Goal: Task Accomplishment & Management: Complete application form

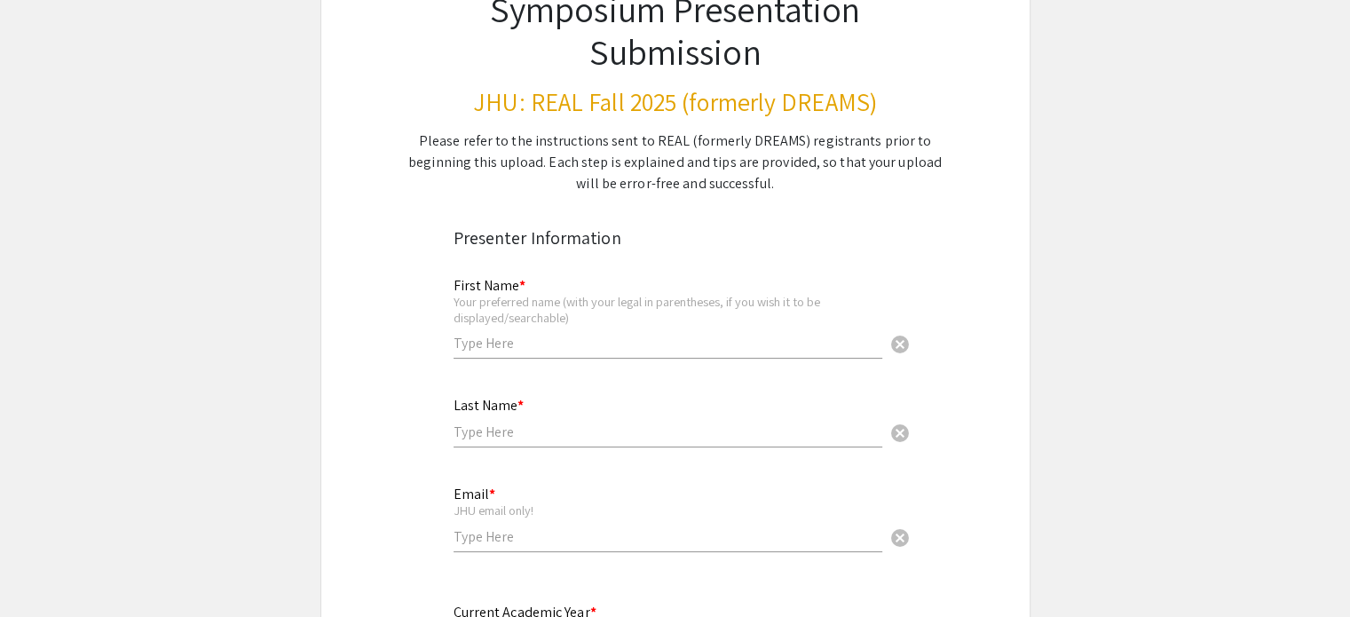
scroll to position [155, 0]
click at [512, 337] on input "text" at bounding box center [668, 342] width 429 height 19
type input "Sandhya"
type input "Ganesh"
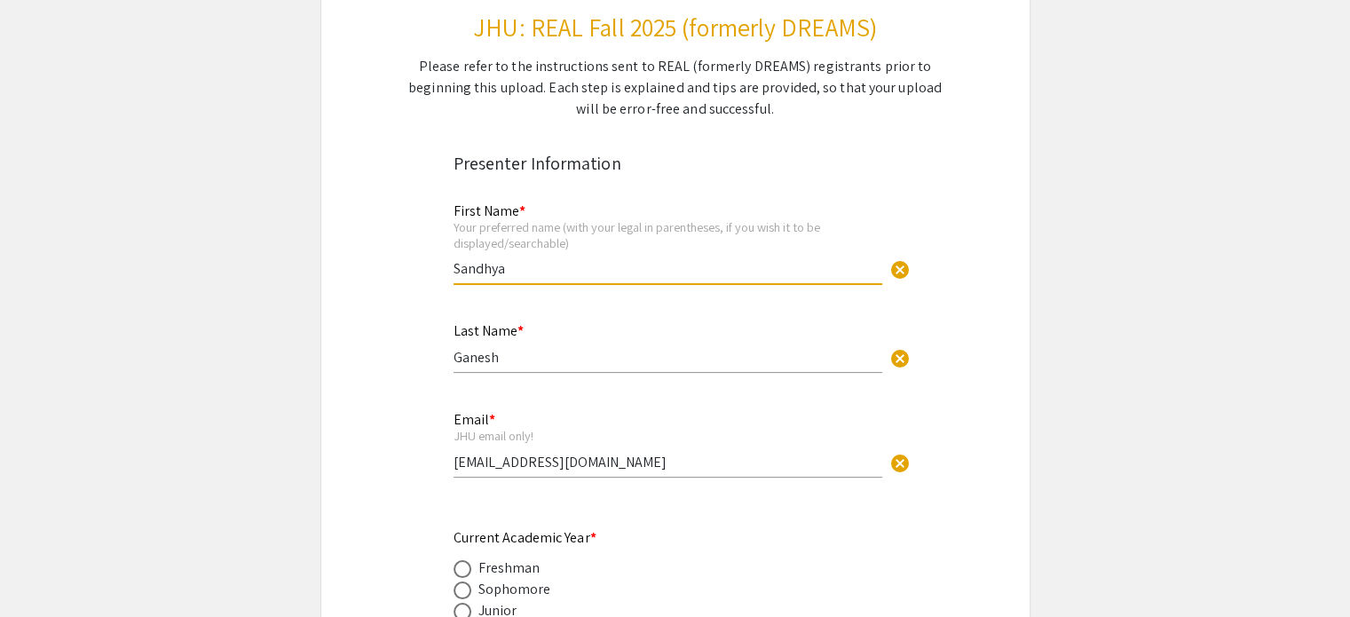
scroll to position [312, 0]
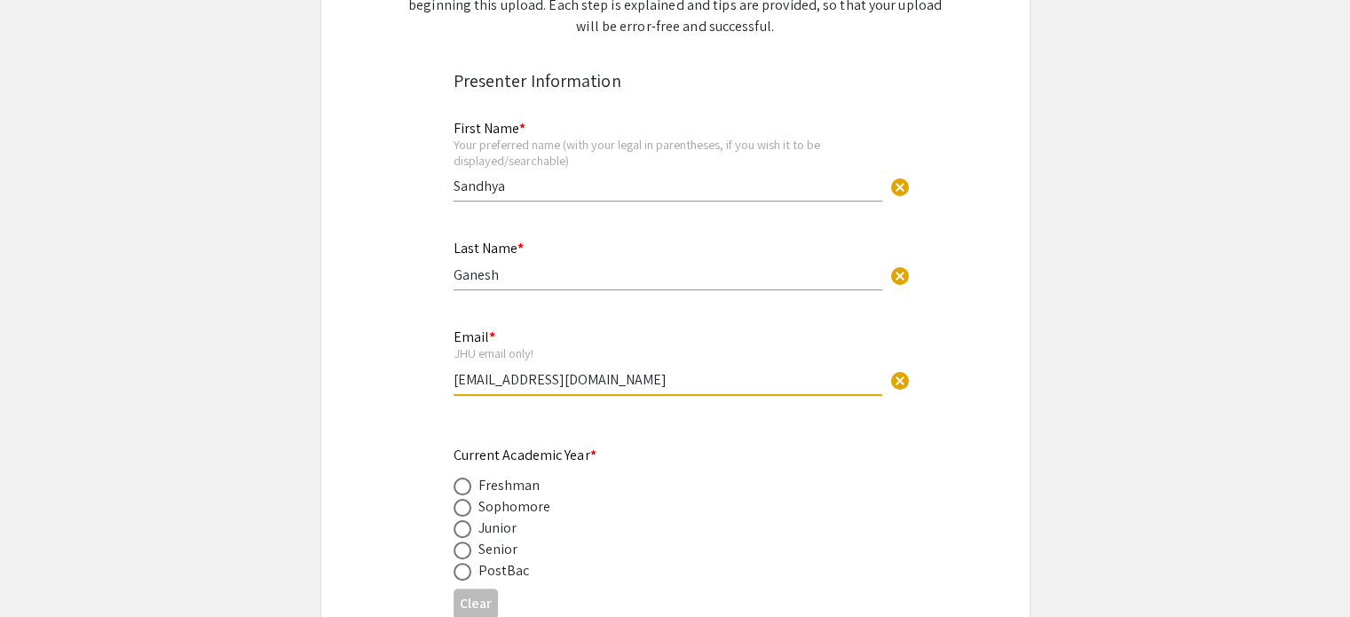
drag, startPoint x: 635, startPoint y: 374, endPoint x: 409, endPoint y: 336, distance: 228.6
type input "sganesh4@jhu.edu"
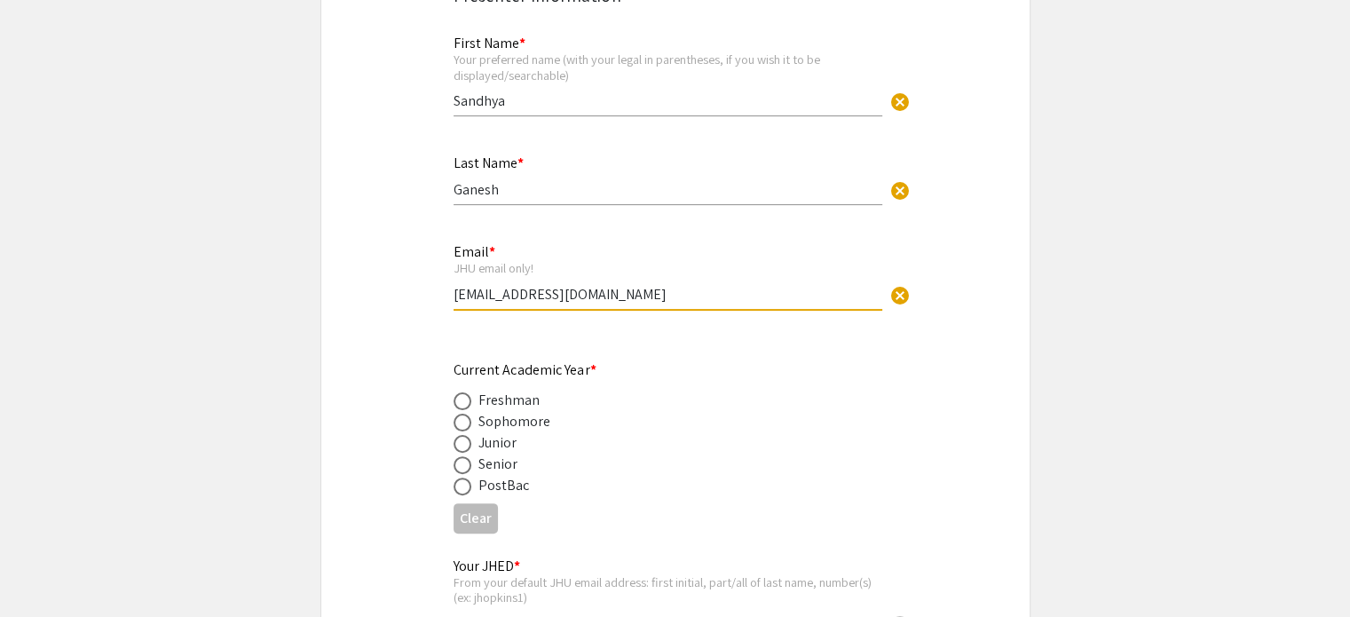
scroll to position [515, 0]
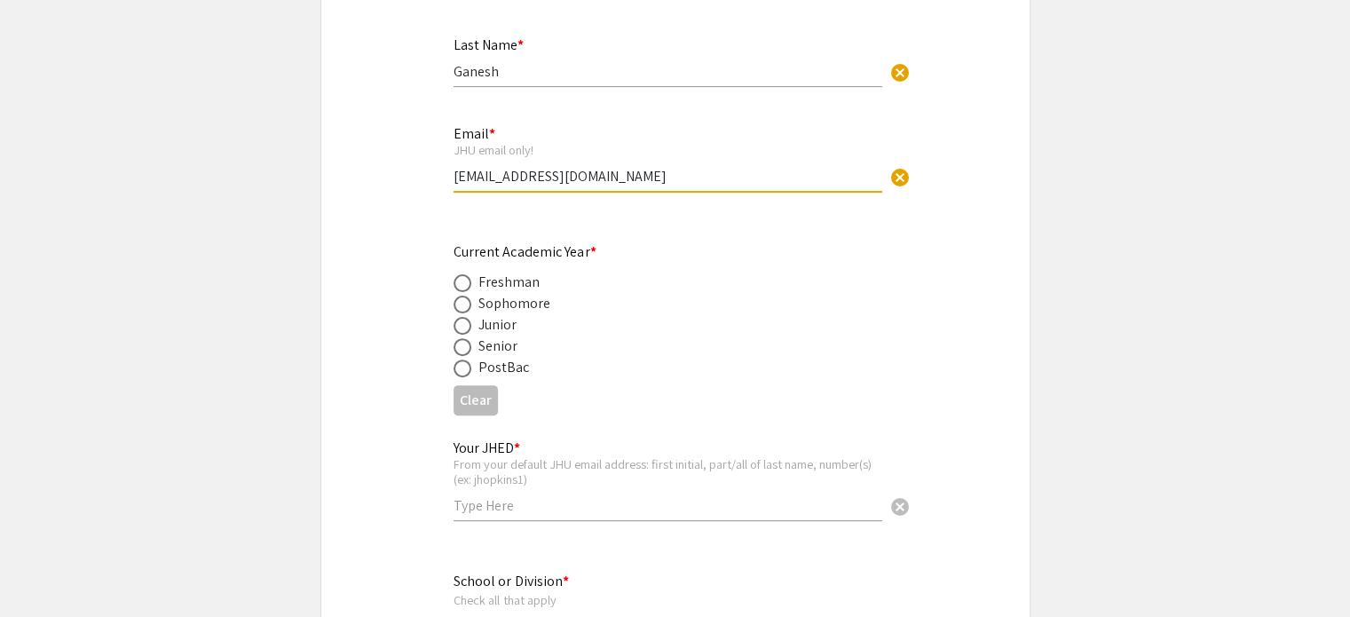
click at [458, 347] on span at bounding box center [463, 347] width 18 height 18
click at [458, 347] on input "radio" at bounding box center [463, 347] width 18 height 18
radio input "true"
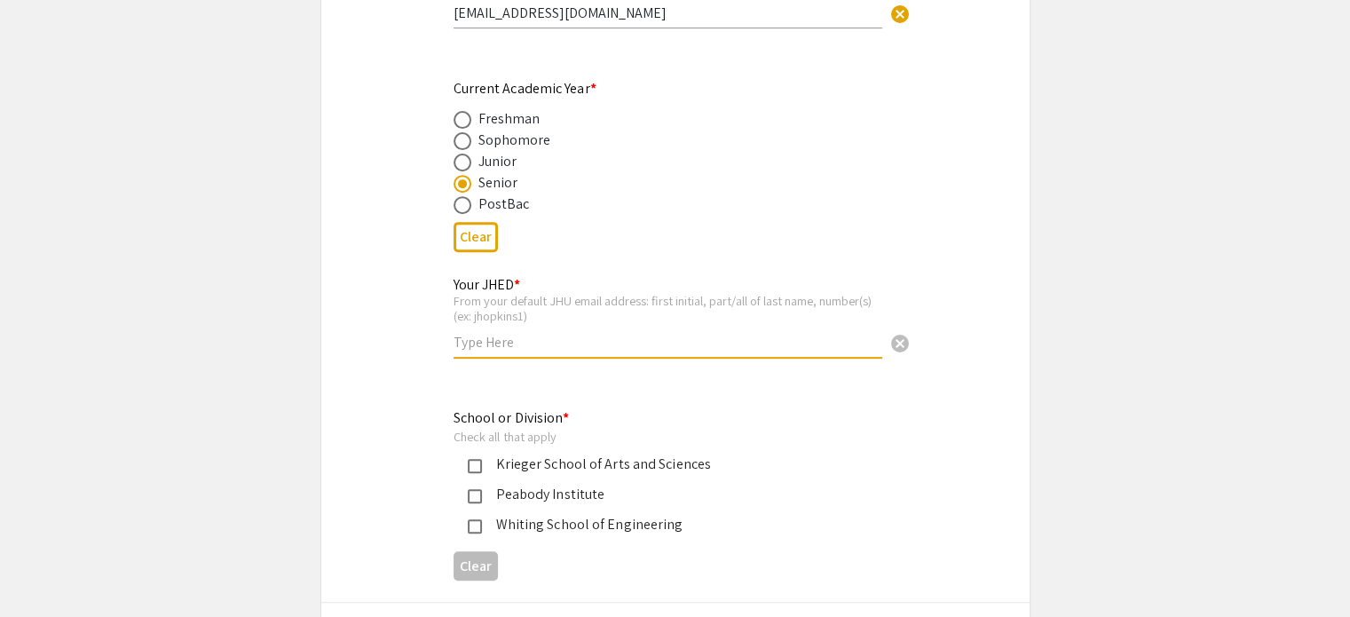
click at [549, 341] on input "text" at bounding box center [668, 342] width 429 height 19
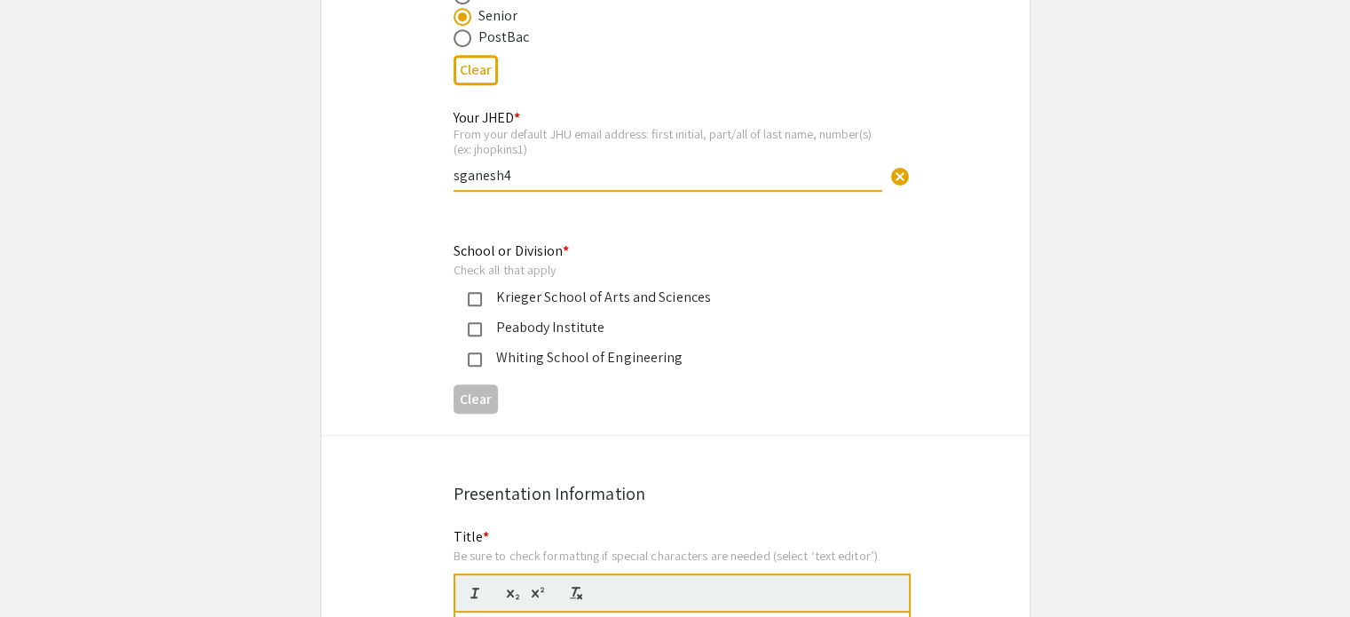
type input "sganesh4"
click at [476, 352] on mat-pseudo-checkbox at bounding box center [475, 359] width 14 height 14
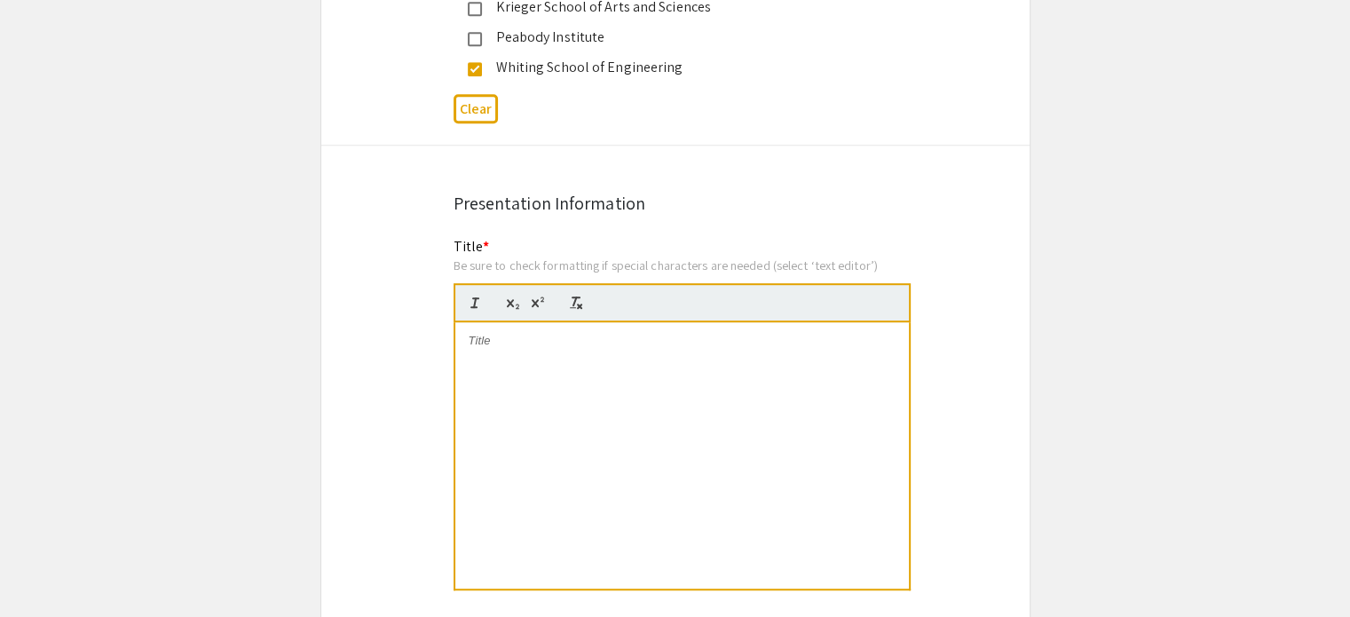
scroll to position [1161, 0]
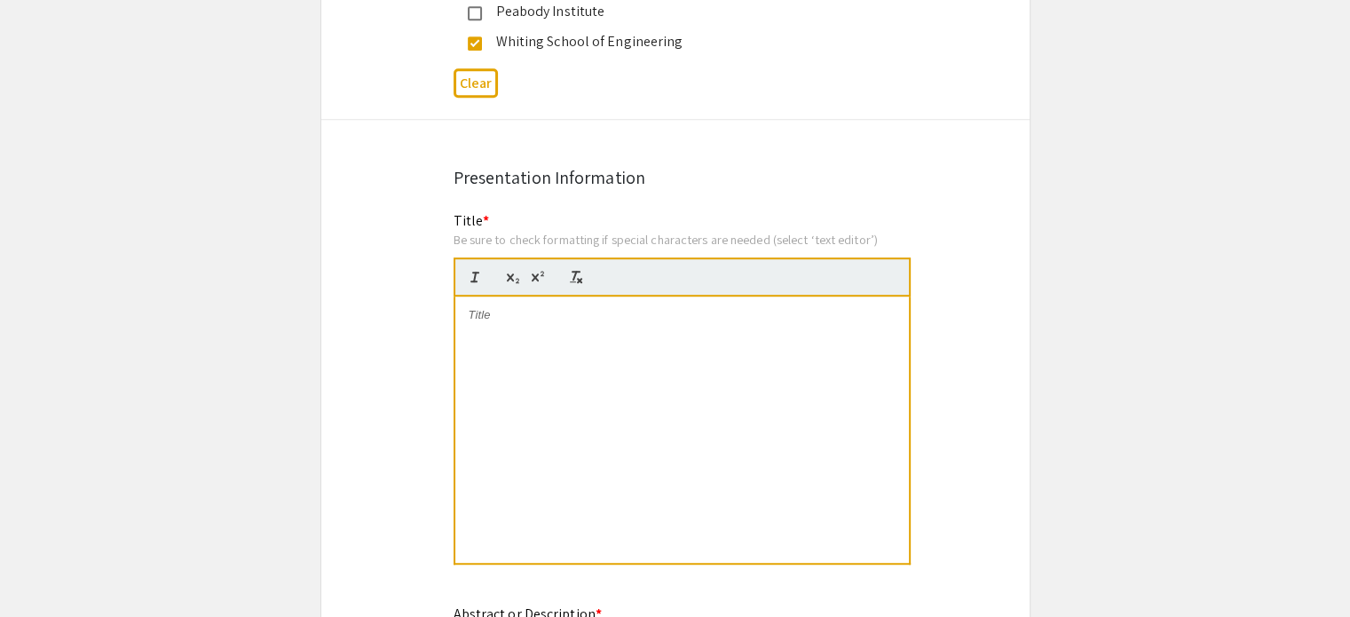
click at [513, 364] on div at bounding box center [682, 430] width 454 height 266
click at [749, 297] on div at bounding box center [682, 430] width 454 height 266
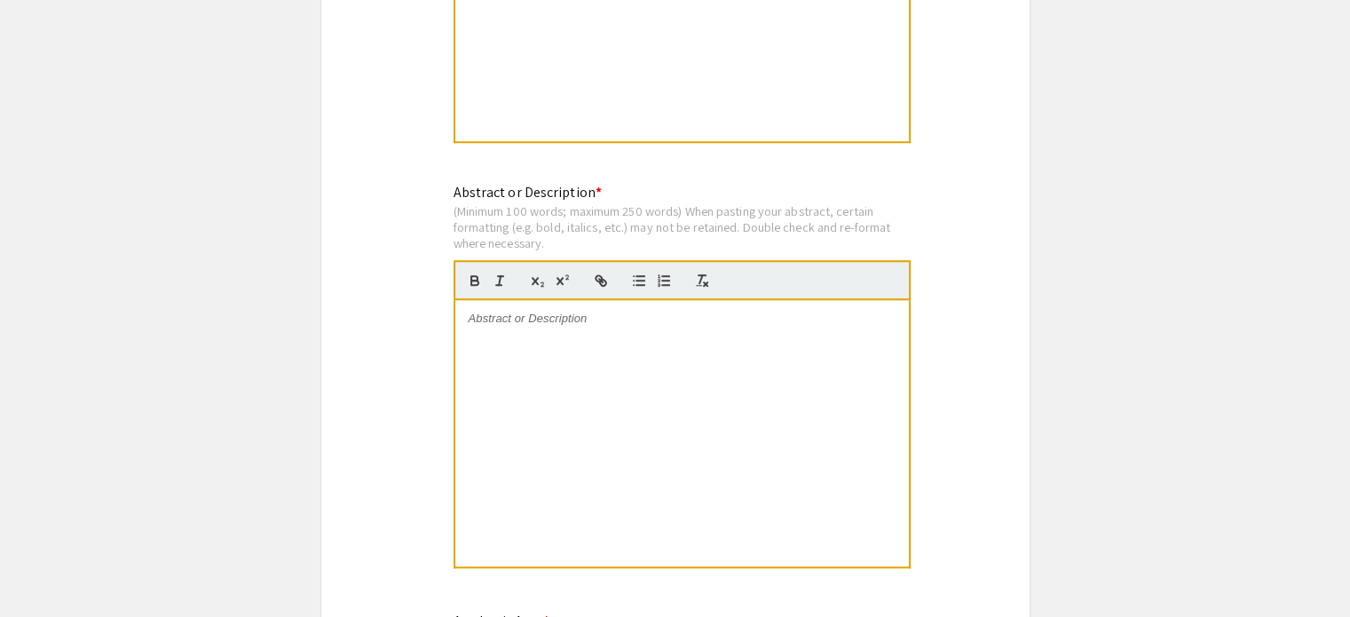
scroll to position [1584, 0]
click at [824, 425] on div at bounding box center [682, 432] width 454 height 266
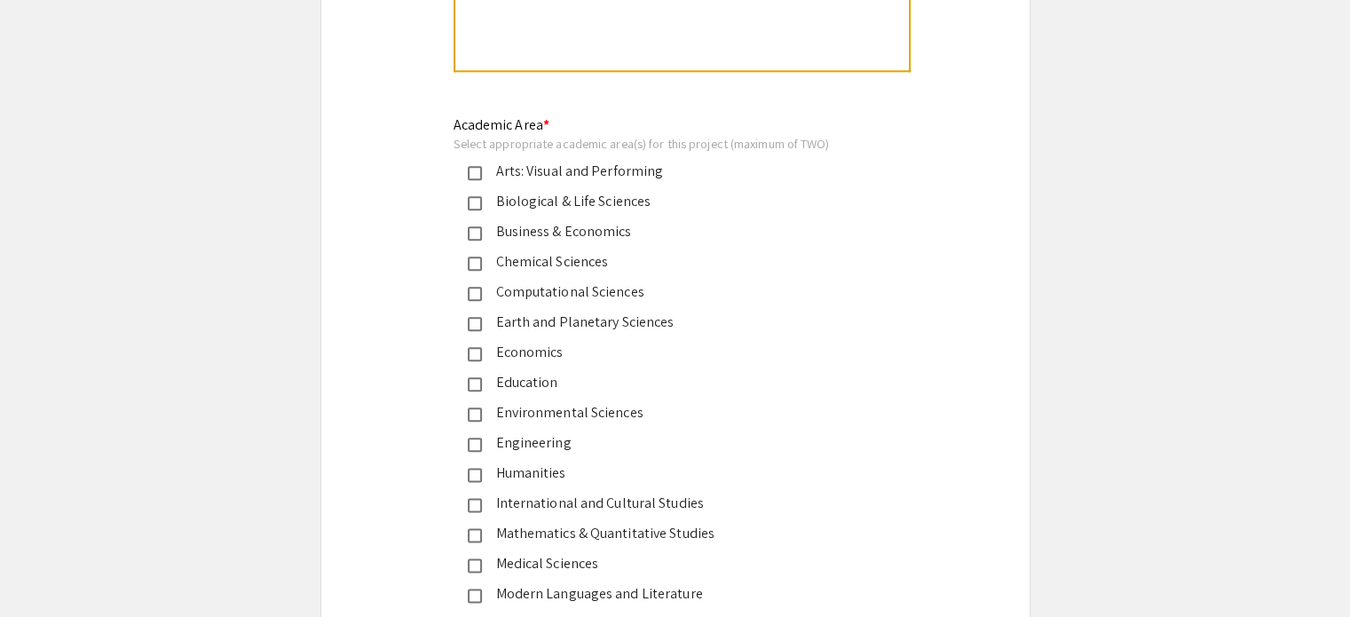
scroll to position [2081, 0]
click at [604, 290] on div "Computational Sciences" at bounding box center [668, 290] width 373 height 21
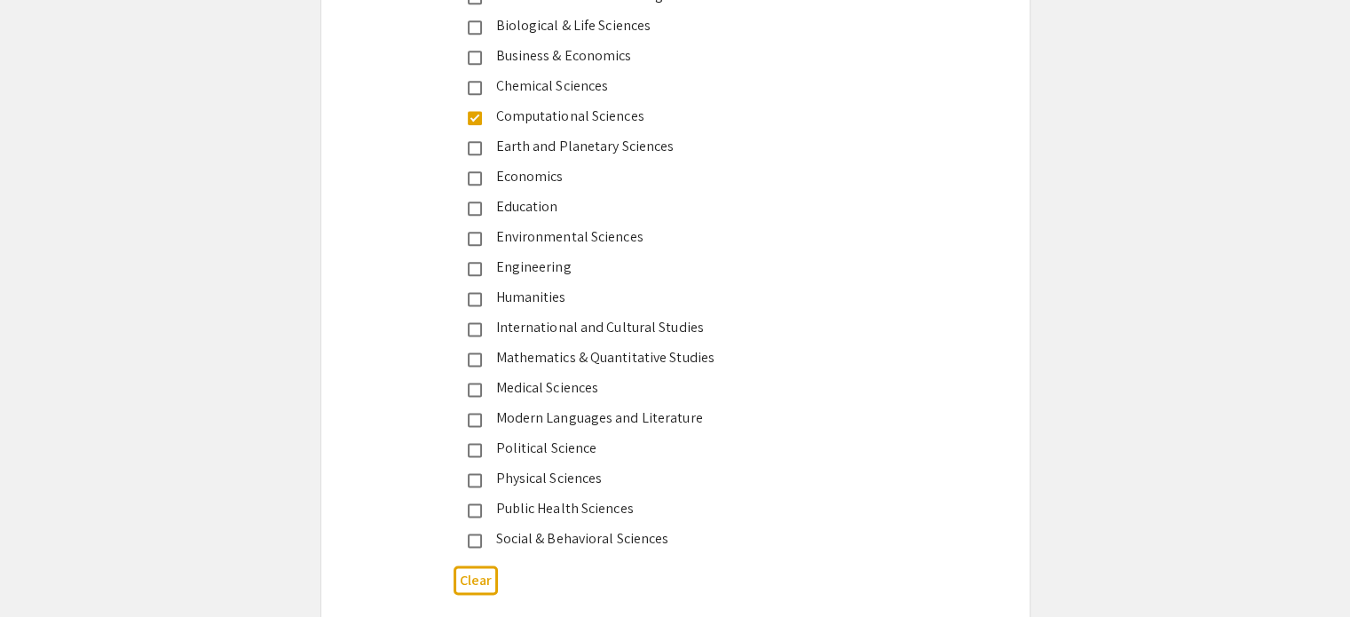
scroll to position [2254, 0]
click at [575, 506] on div "Public Health Sciences" at bounding box center [668, 509] width 373 height 21
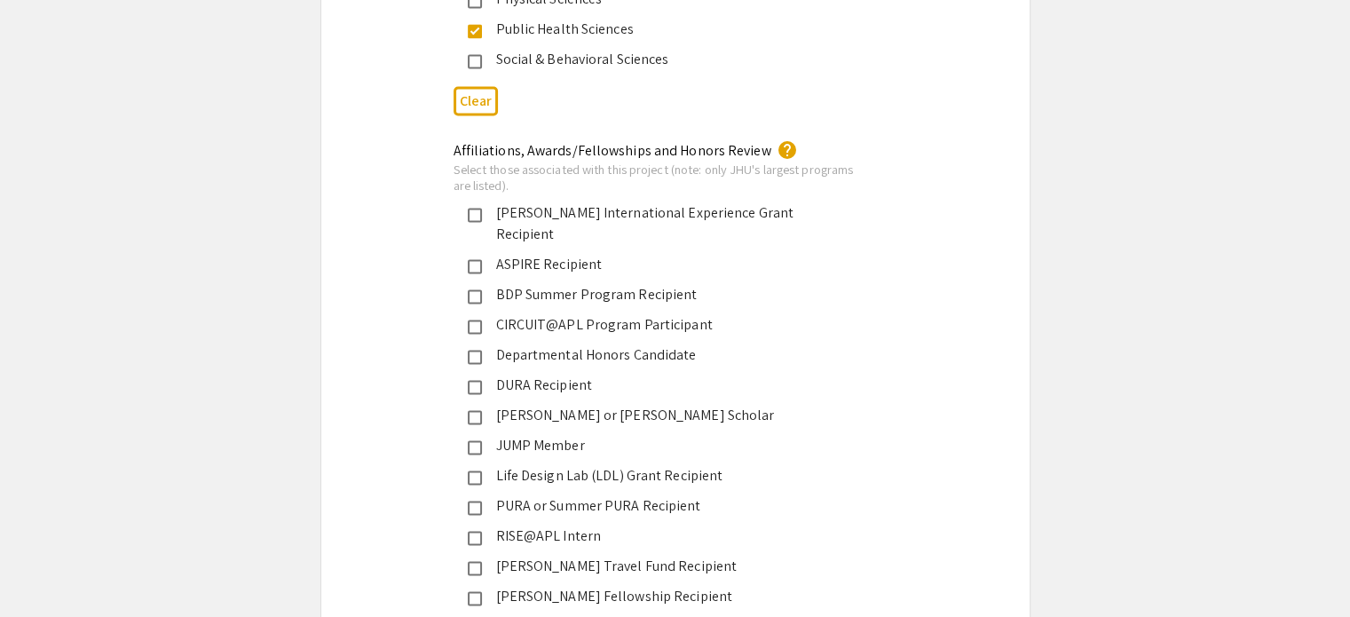
scroll to position [2738, 0]
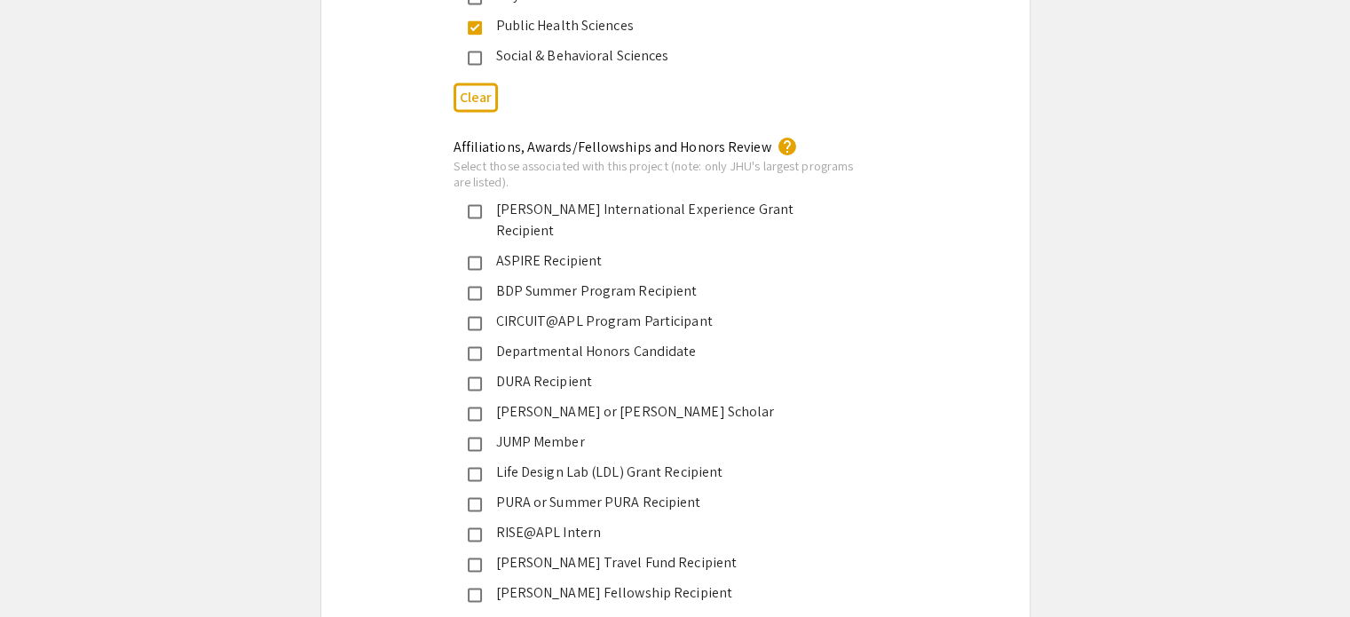
click at [476, 286] on mat-pseudo-checkbox at bounding box center [475, 293] width 14 height 14
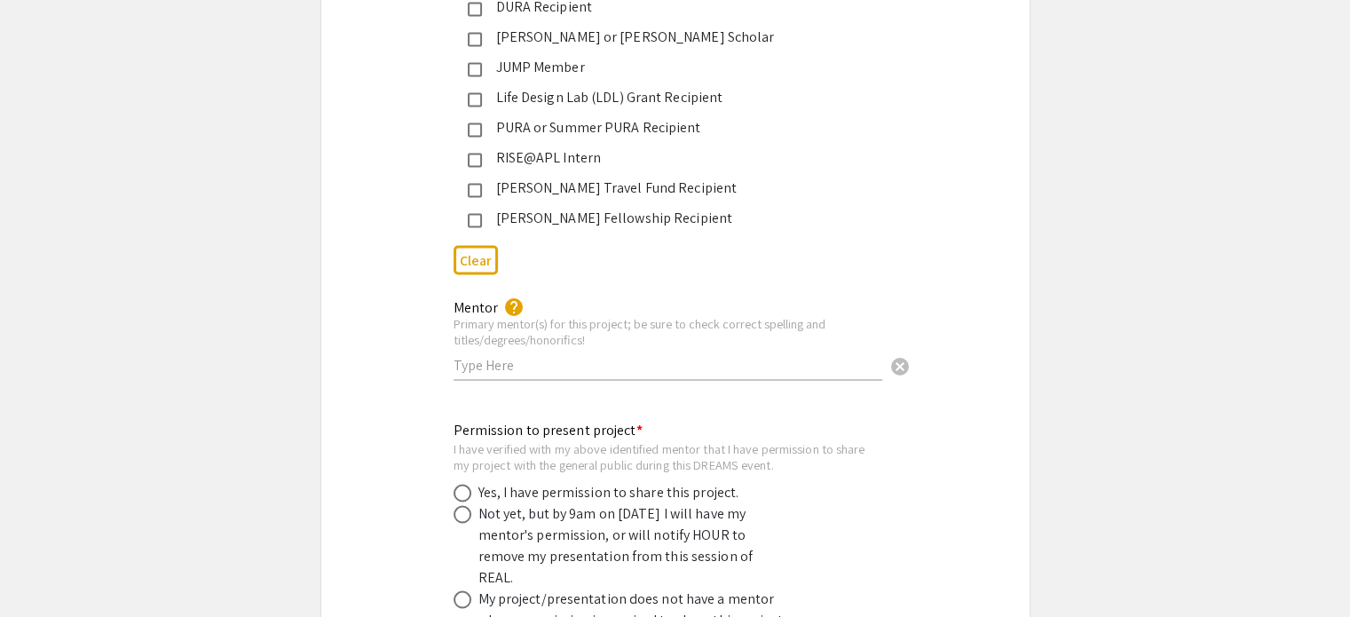
scroll to position [3157, 0]
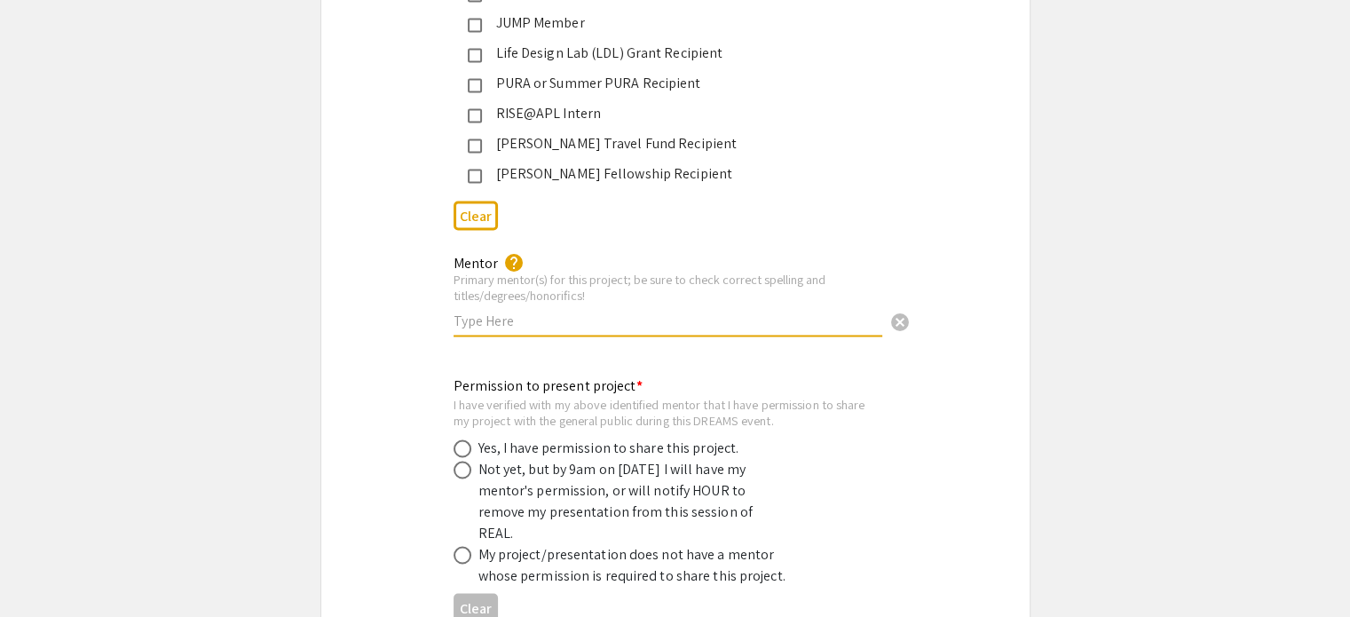
click at [501, 311] on input "text" at bounding box center [668, 320] width 429 height 19
click at [711, 311] on input "Dr. Nilanjan Chatterjee; Wenxuan Lu" at bounding box center [668, 320] width 429 height 19
type input "Dr. Nilanjan Chatterjee; Wenxuan Lu, Ph.D. Candidate"
click at [1022, 382] on div "Permission to present project * I have verified with my above identified mentor…" at bounding box center [675, 502] width 708 height 255
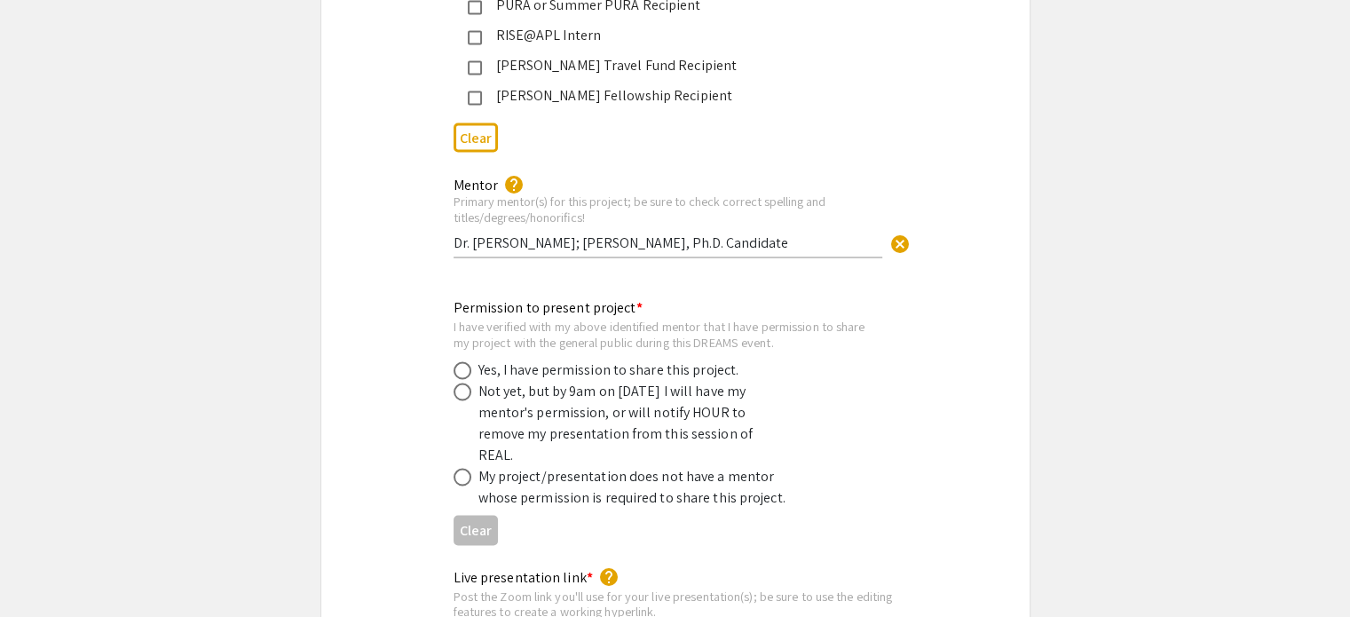
scroll to position [3249, 0]
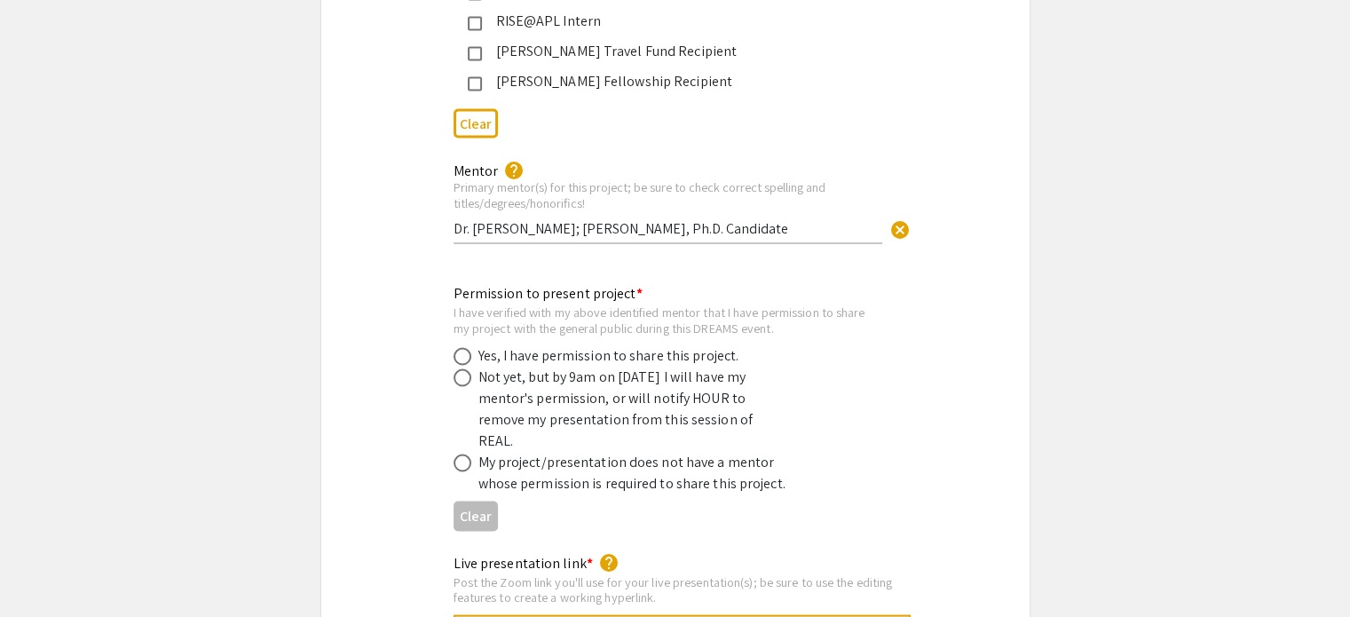
click at [708, 344] on div "Yes, I have permission to share this project." at bounding box center [608, 354] width 261 height 21
click at [462, 347] on span at bounding box center [463, 356] width 18 height 18
click at [462, 347] on input "radio" at bounding box center [463, 356] width 18 height 18
radio input "true"
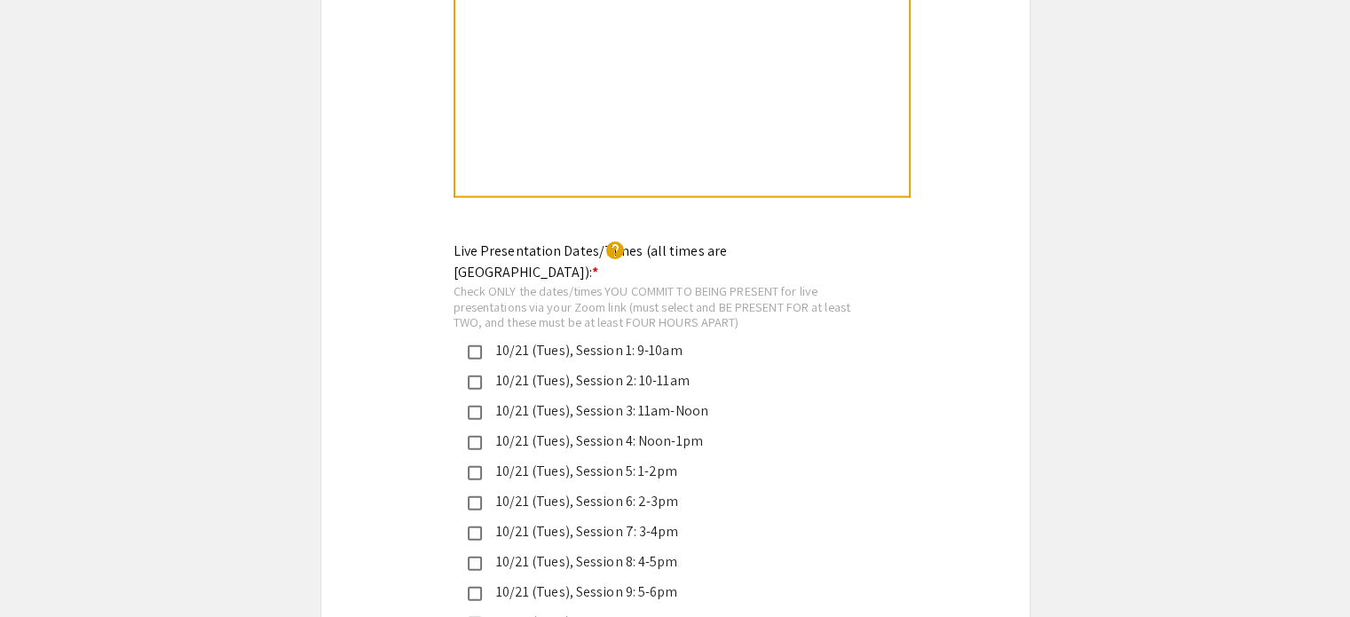
scroll to position [3998, 0]
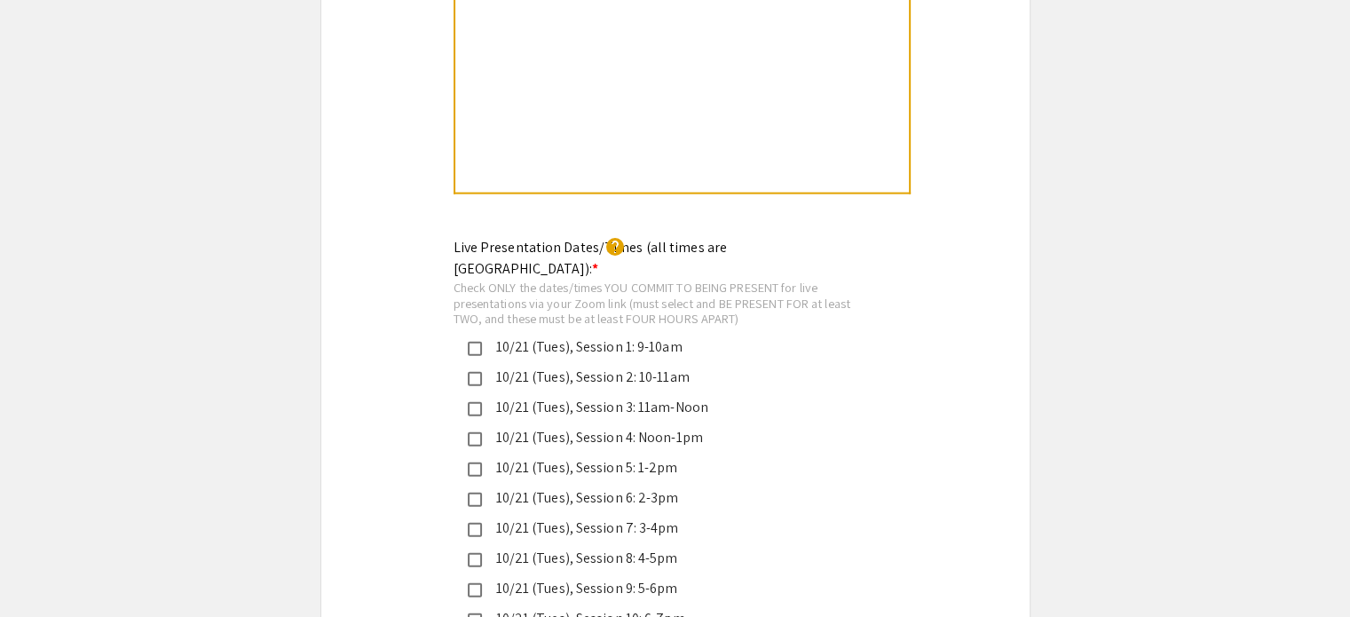
click at [471, 372] on mat-pseudo-checkbox at bounding box center [475, 379] width 14 height 14
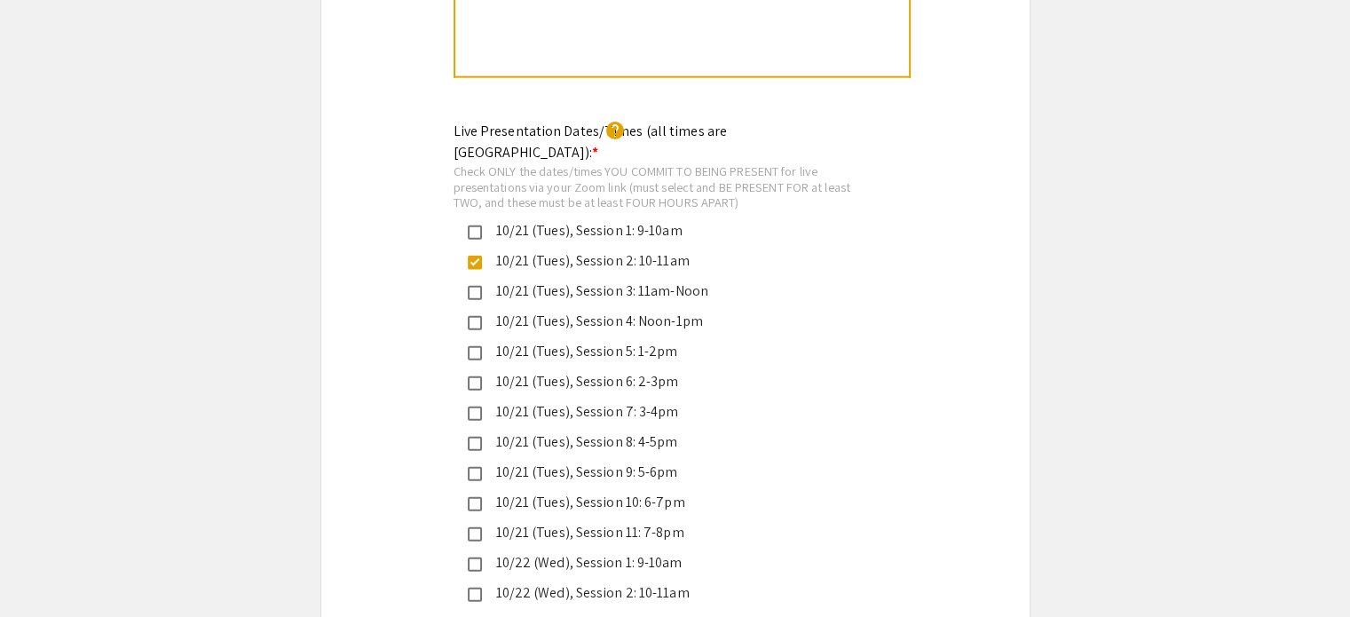
scroll to position [4116, 0]
click at [477, 466] on mat-pseudo-checkbox at bounding box center [475, 473] width 14 height 14
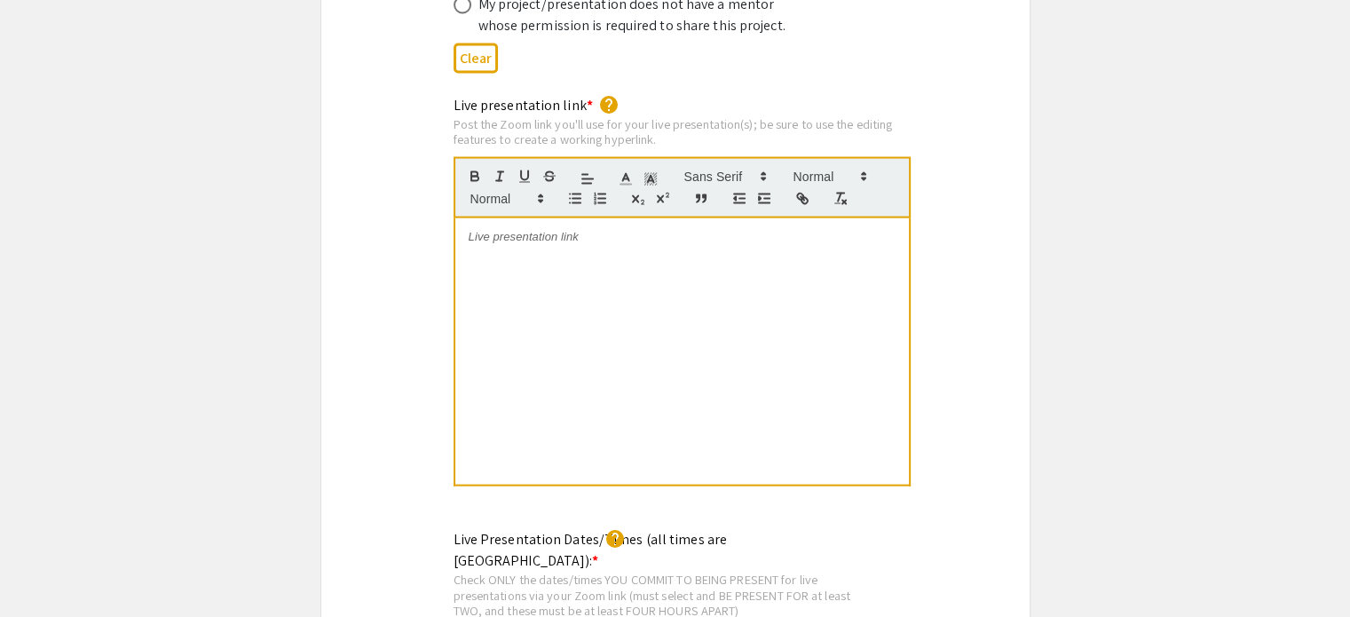
scroll to position [3704, 0]
click at [693, 221] on div at bounding box center [682, 354] width 454 height 266
click at [680, 263] on div "https://JHUBlueJays.zoom.us/j/94900962182?pwd=MmxBebObbbTPPELxbzusV04RWbomv6.1" at bounding box center [682, 354] width 454 height 266
click at [780, 232] on p "https://JHUBlueJays.zoom.us/j/94900962182?pwd=MmxBebObbbTPPELxbzusV04RWbomv6.1" at bounding box center [682, 240] width 427 height 16
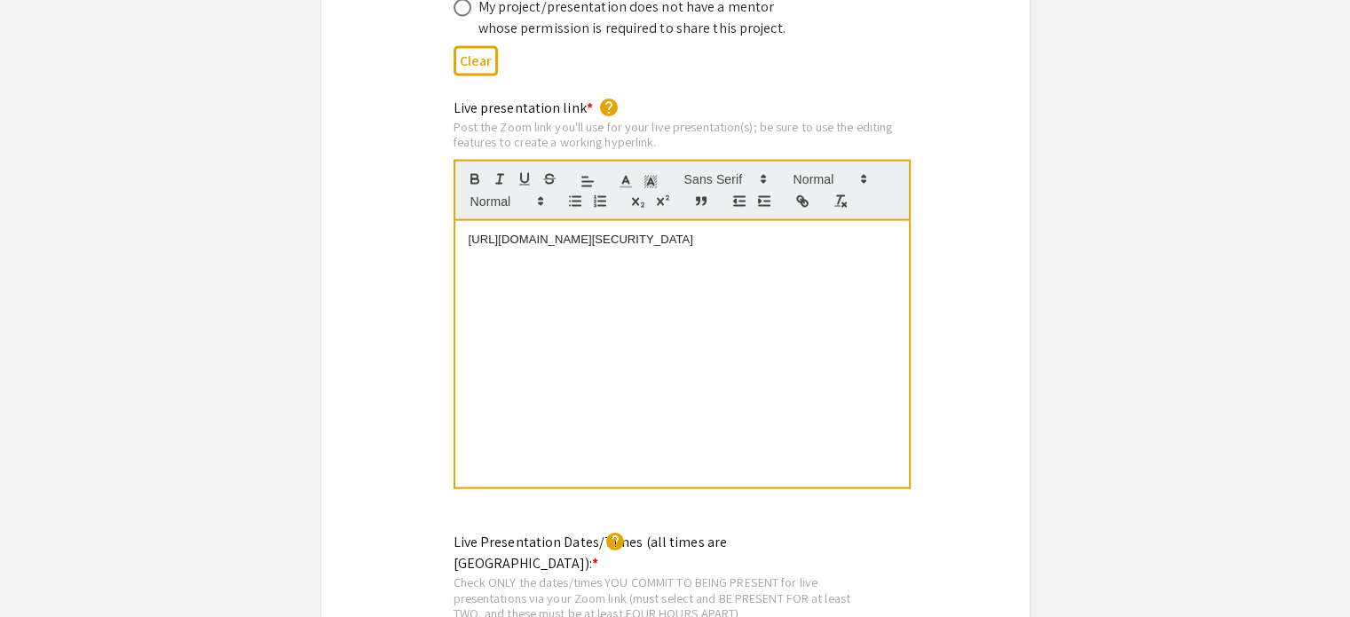
drag, startPoint x: 780, startPoint y: 199, endPoint x: 421, endPoint y: 143, distance: 363.9
click at [421, 143] on div "Live presentation link * help Post the Zoom link you'll use for your live prese…" at bounding box center [675, 306] width 708 height 417
click at [800, 194] on icon "button" at bounding box center [803, 202] width 16 height 16
type input "https://JHUBlueJays.zoom.us/j/94900962182?pwd=MmxBebObbbTPPELxbzusV04RWbomv6.1"
paste input "https://JHUBlueJays.zoom.us/j/94900962182?pwd=MmxBebObbbTPPELxbzusV04RWbomv6.1"
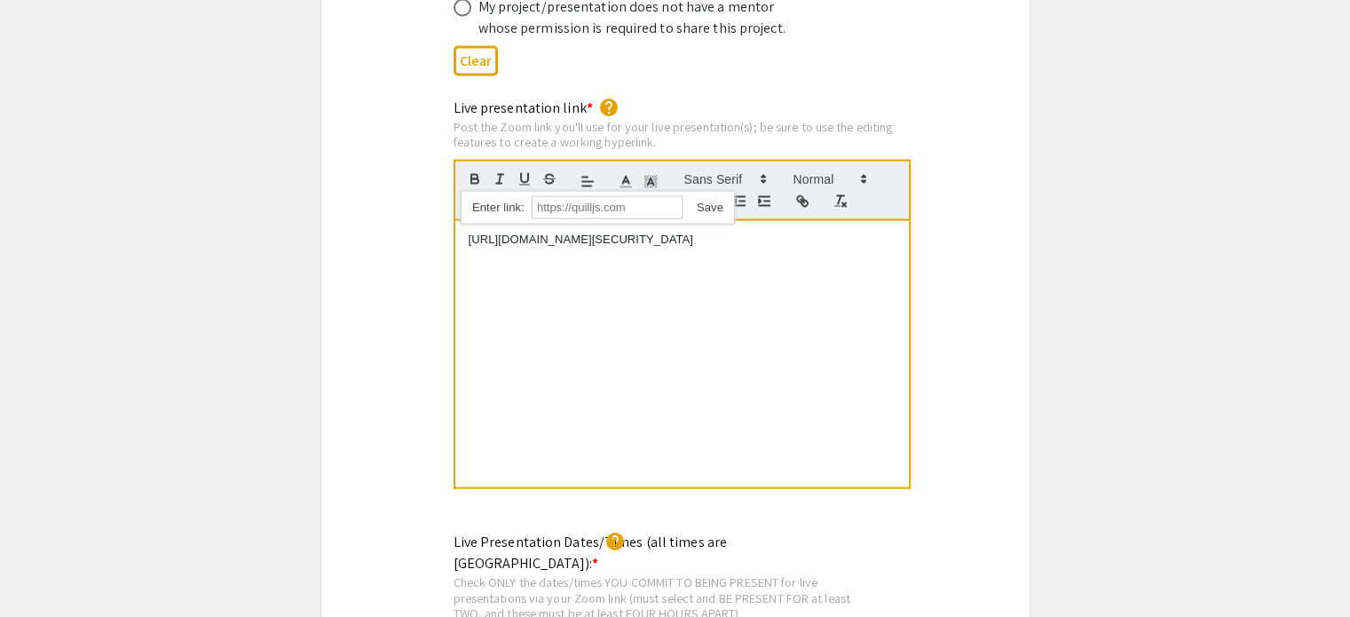
type input "https://JHUBlueJays.zoom.us/j/94900962182?pwd=MmxBebObbbTPPELxbzusV04RWbomv6.1"
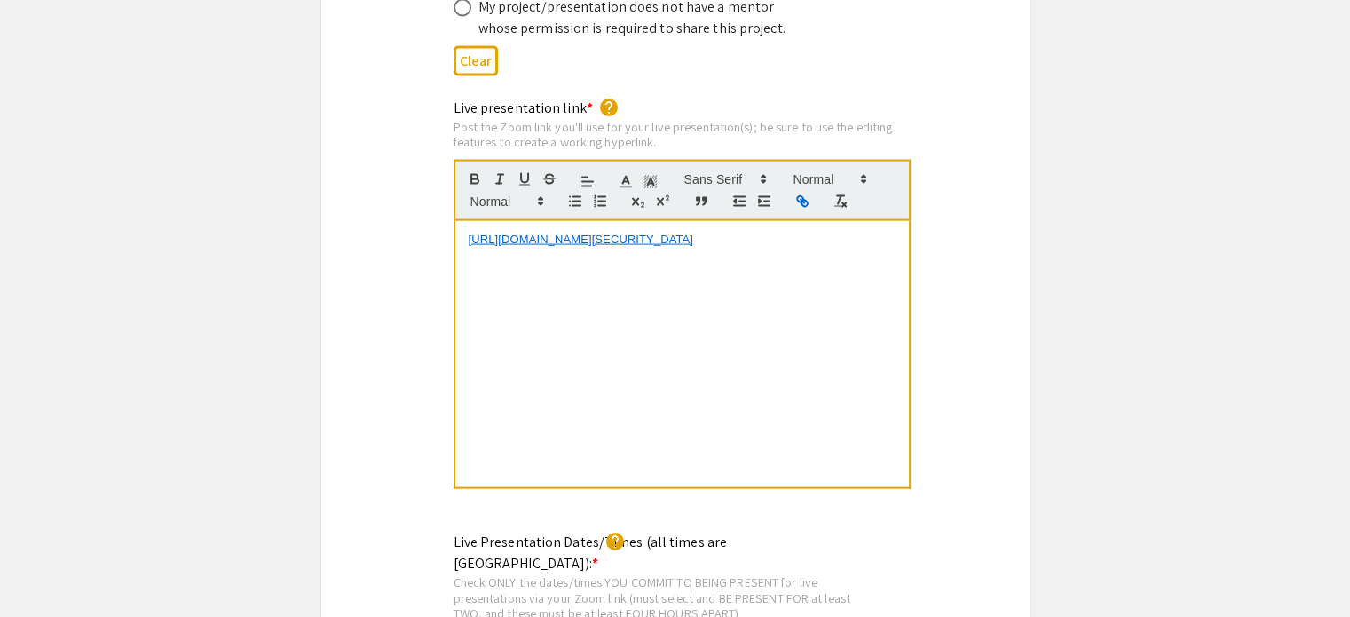
click at [733, 232] on p "https://JHUBlueJays.zoom.us/j/94900962182?pwd=MmxBebObbbTPPELxbzusV04RWbomv6.1" at bounding box center [682, 240] width 427 height 16
click at [603, 196] on link "https://JHUBlueJays.zoom.us/j/94900962182?pwd=MmxBebObbbTPPELxbzusV04RWbomv6.1" at bounding box center [581, 207] width 178 height 23
click at [1018, 281] on div "Live presentation link * help Post the Zoom link you'll use for your live prese…" at bounding box center [675, 306] width 708 height 417
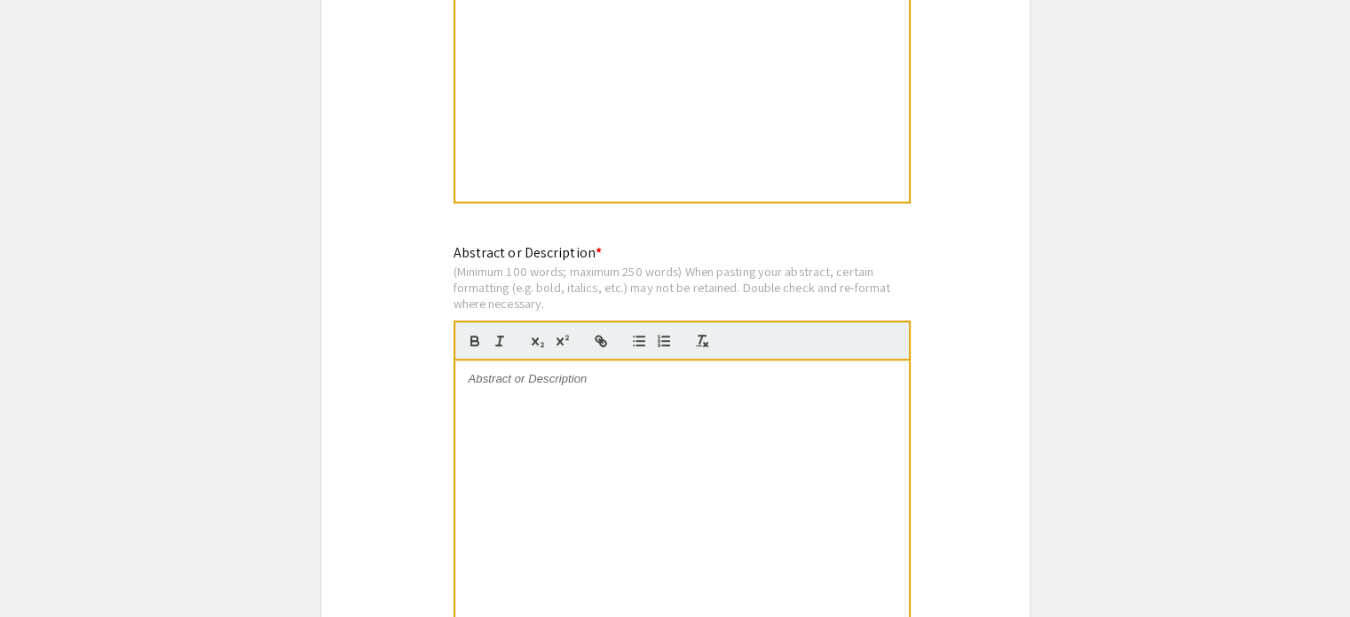
scroll to position [1523, 0]
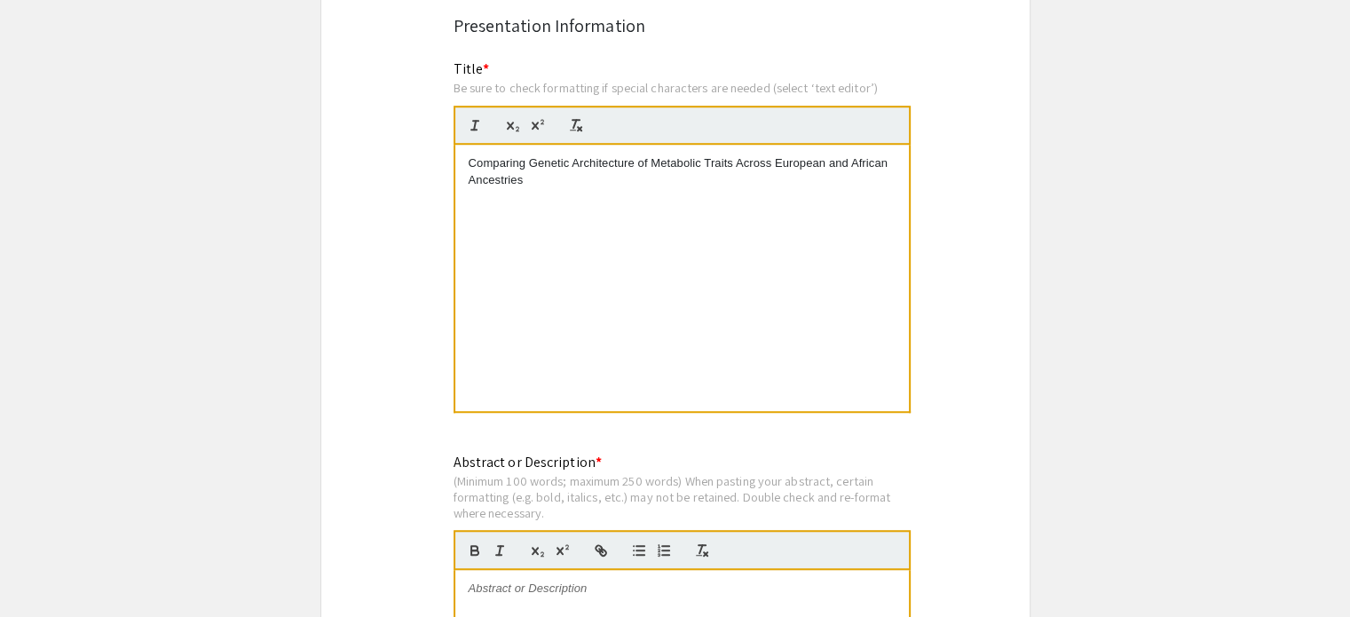
click at [543, 240] on div "Comparing Genetic Architecture of Metabolic Traits Across European and African …" at bounding box center [682, 278] width 454 height 266
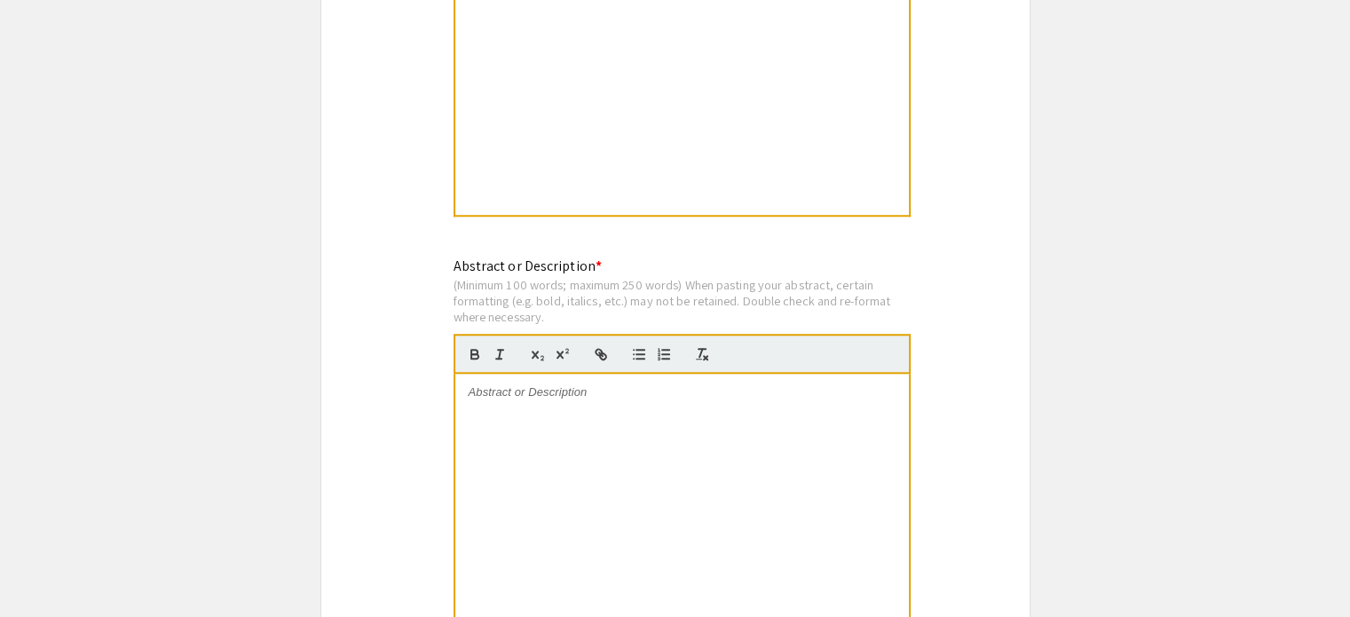
scroll to position [1554, 0]
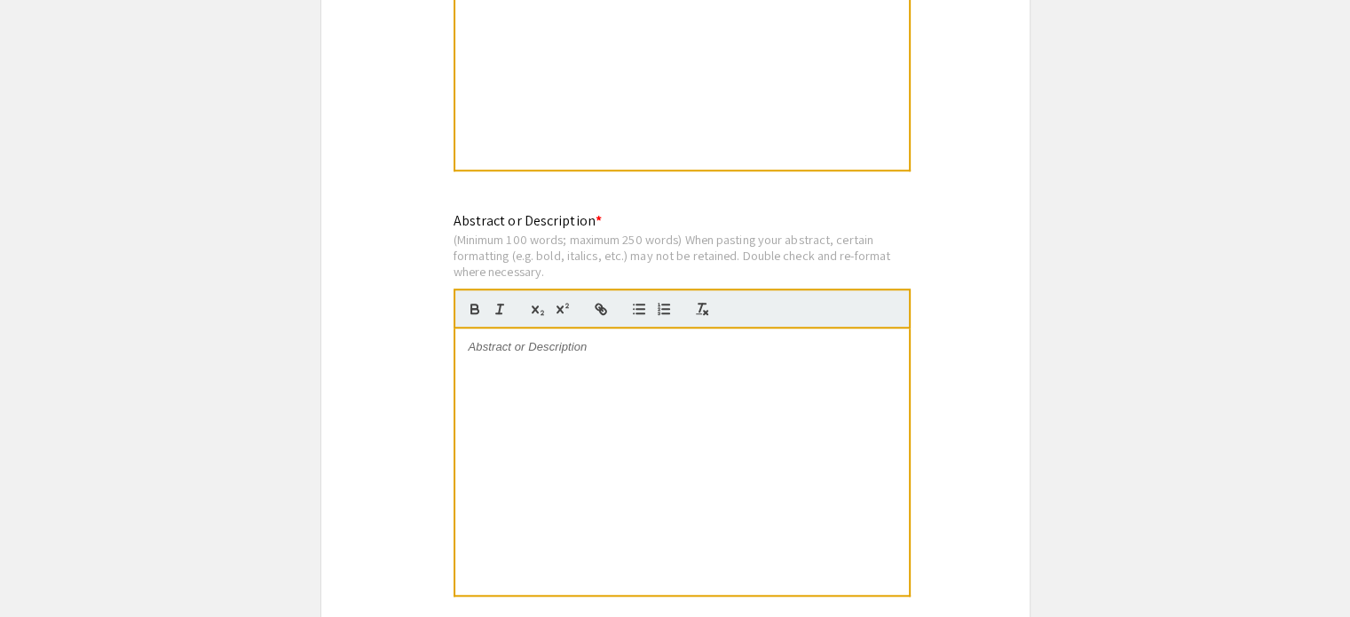
click at [568, 478] on div at bounding box center [682, 461] width 454 height 266
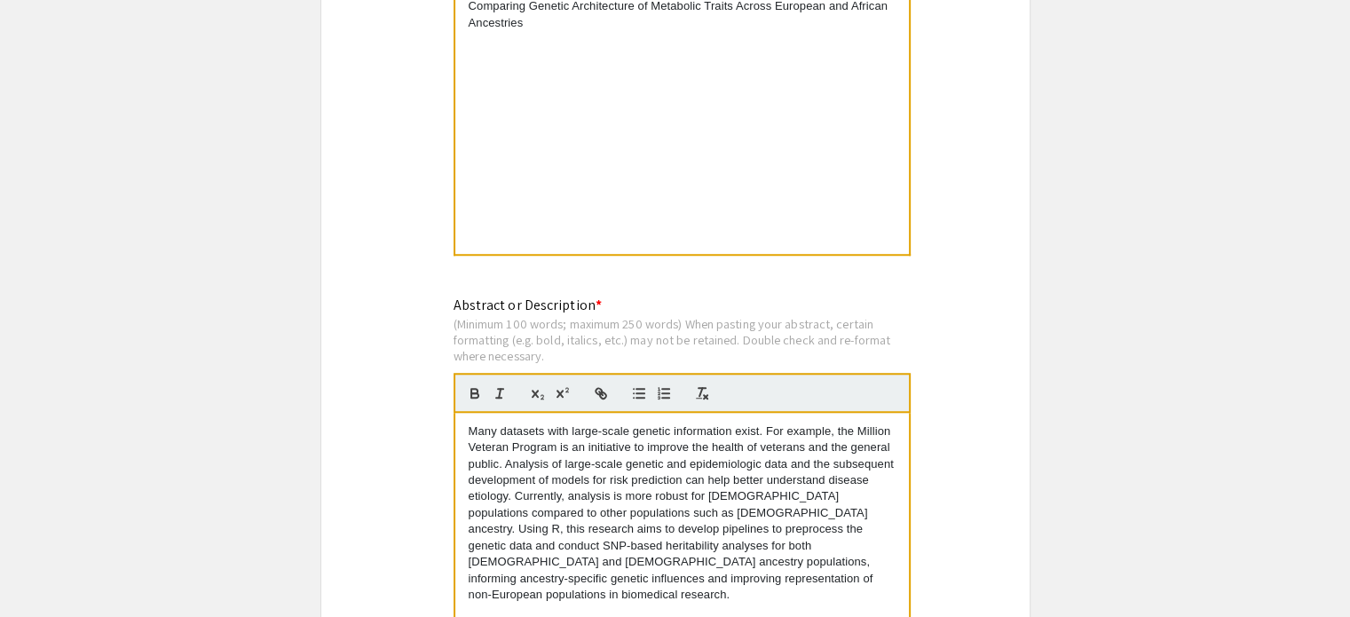
scroll to position [1310, 0]
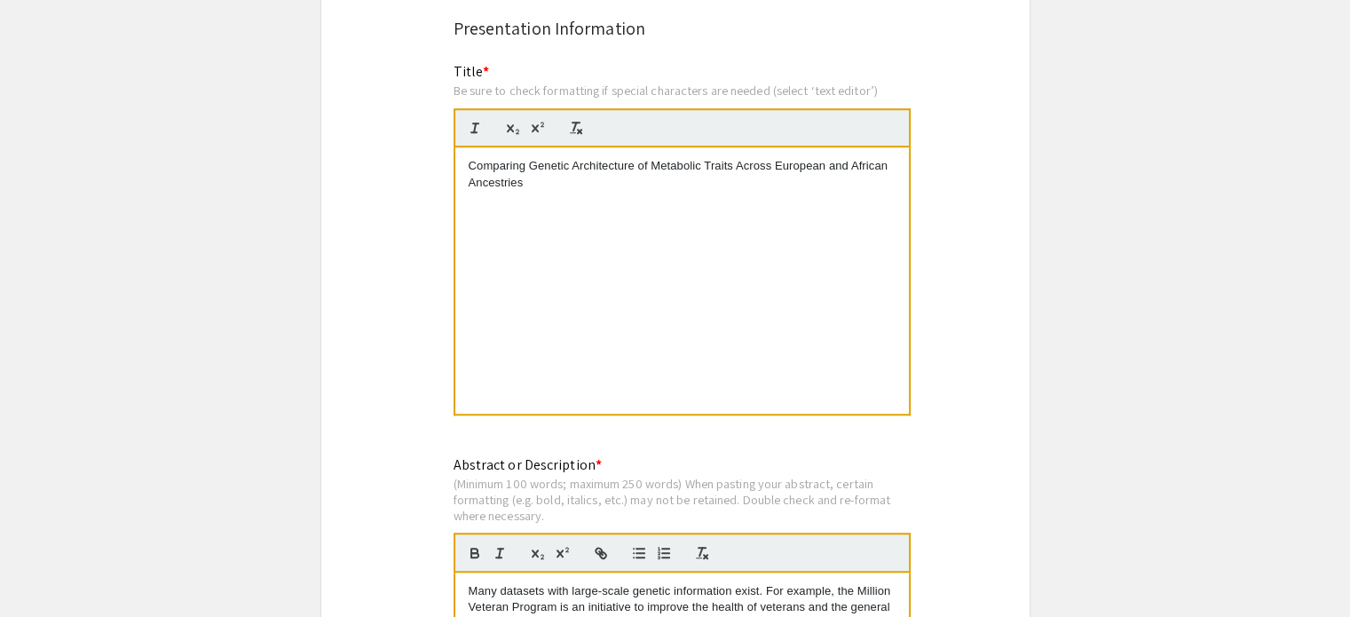
click at [626, 177] on p "Comparing Genetic Architecture of Metabolic Traits Across European and African …" at bounding box center [682, 174] width 427 height 33
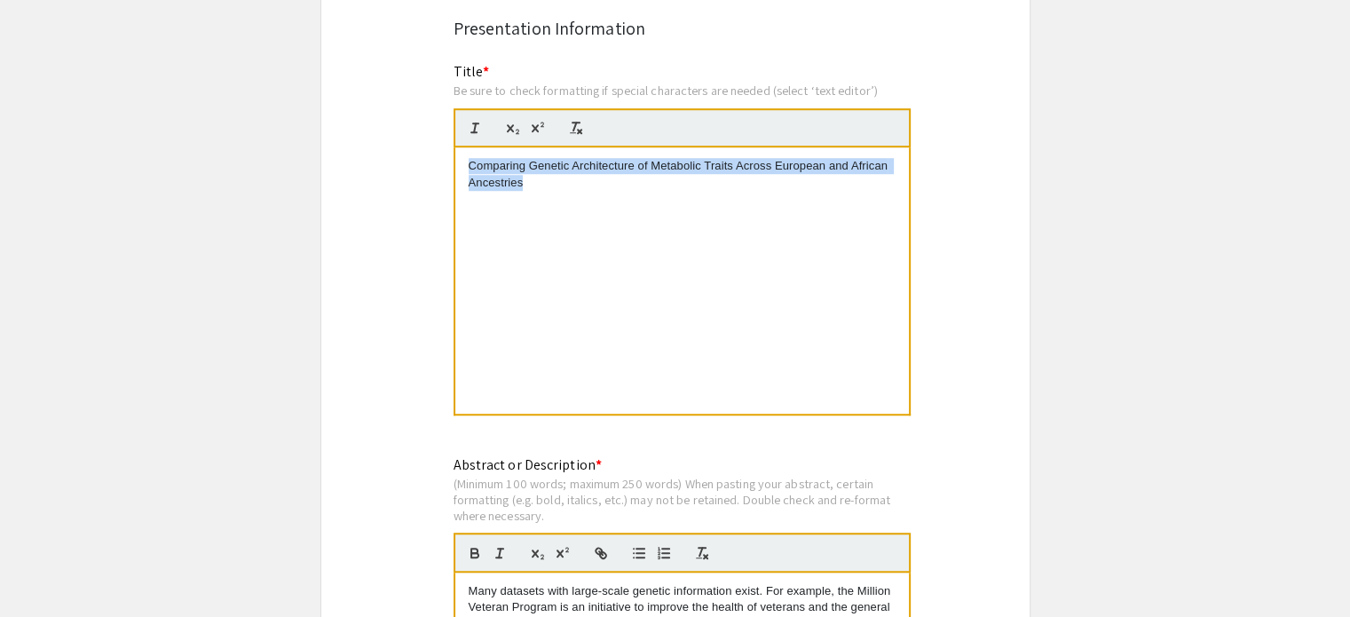
copy p "Comparing Genetic Architecture of Metabolic Traits Across European and African …"
click at [771, 219] on div "Comparing Genetic Architecture of Metabolic Traits Across European and African …" at bounding box center [682, 280] width 454 height 266
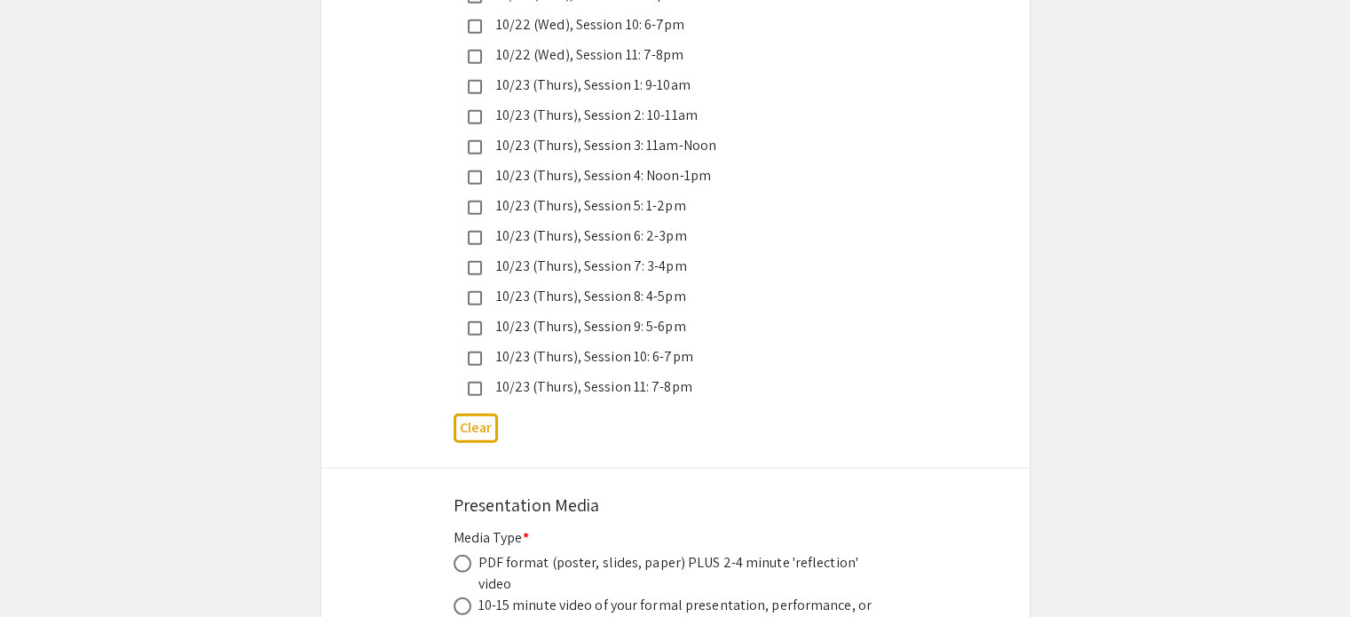
scroll to position [5099, 0]
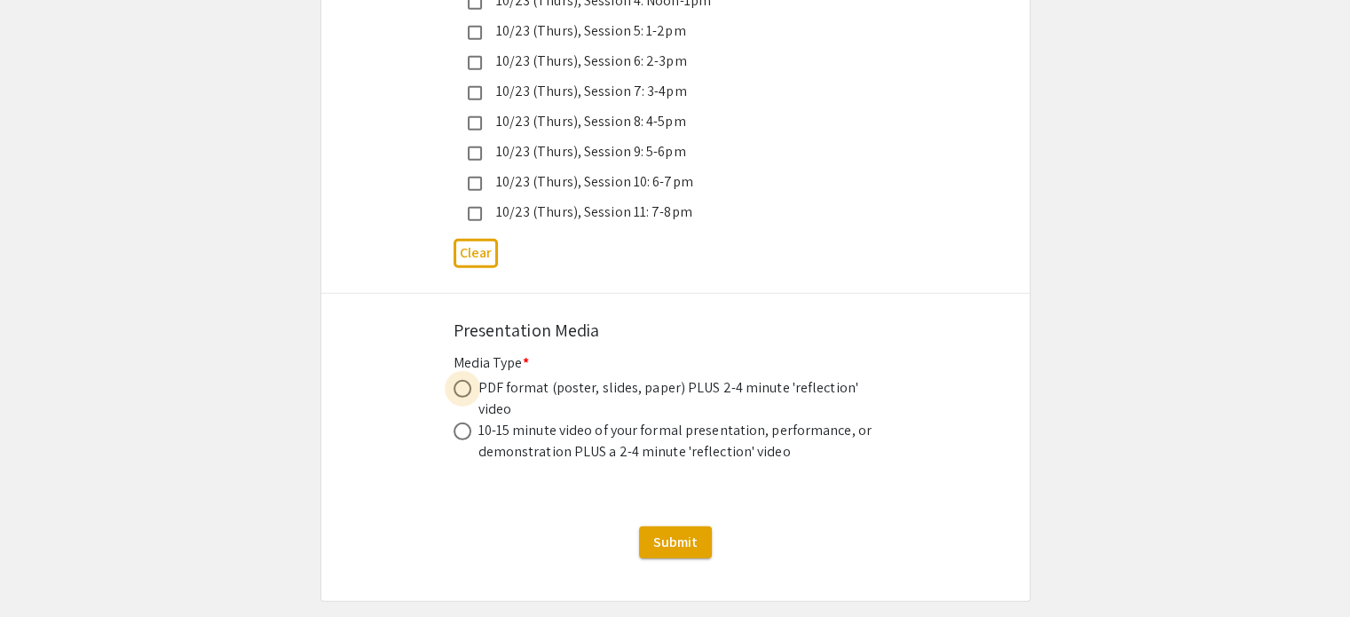
click at [467, 380] on span at bounding box center [463, 389] width 18 height 18
click at [467, 380] on input "radio" at bounding box center [463, 389] width 18 height 18
radio input "true"
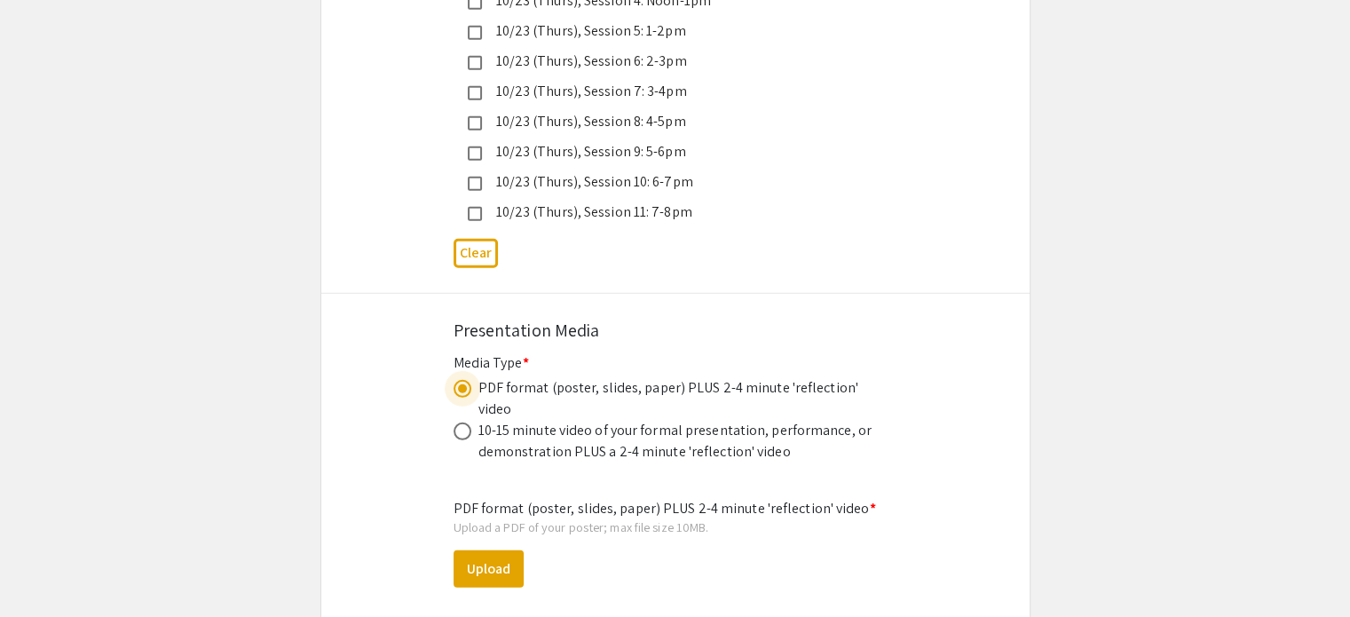
scroll to position [5244, 0]
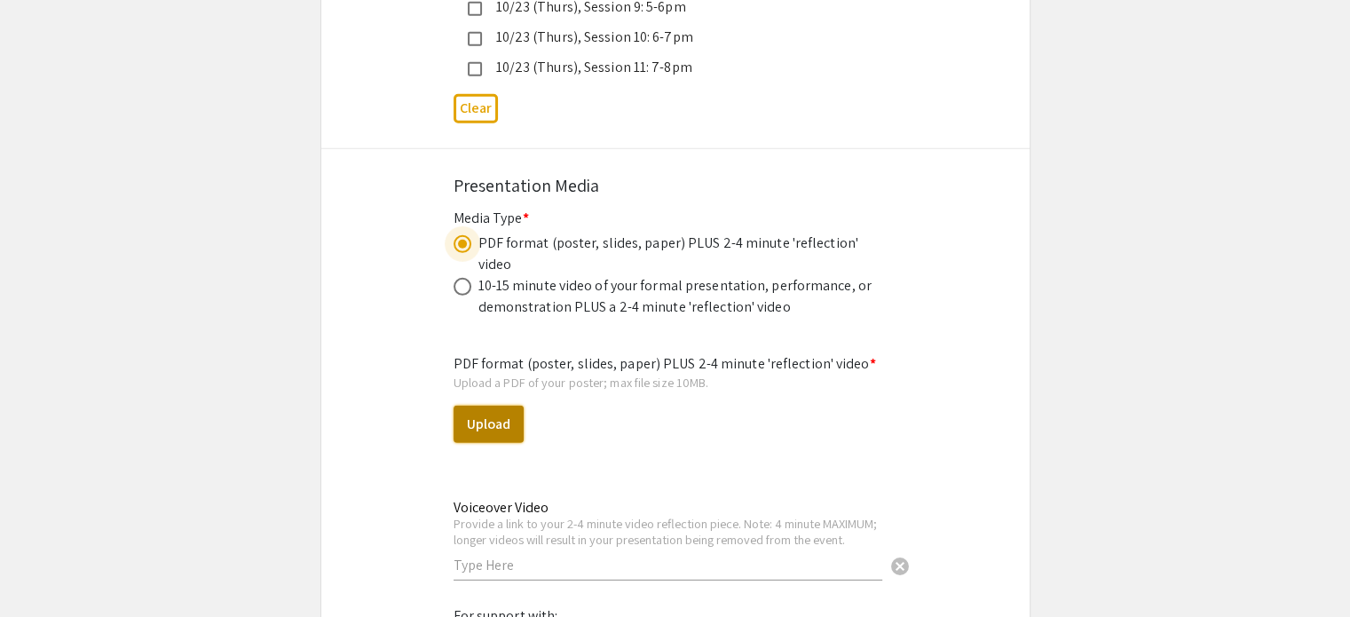
click at [509, 406] on button "Upload" at bounding box center [489, 424] width 70 height 37
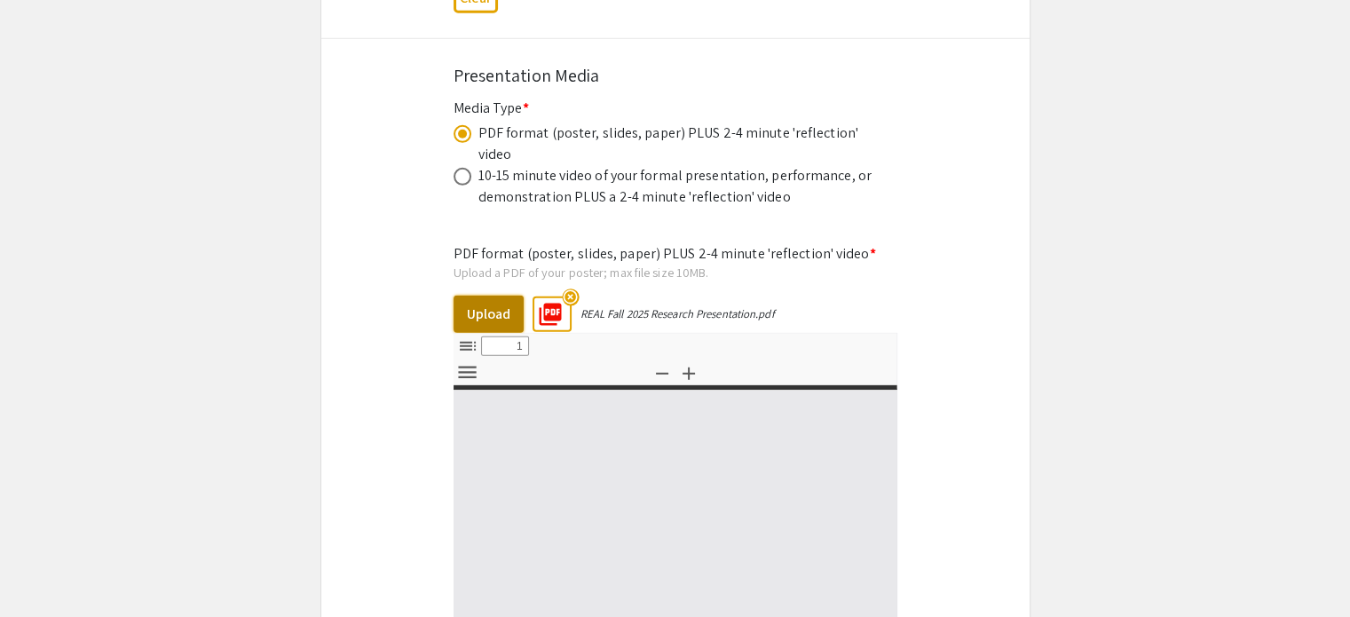
select select "custom"
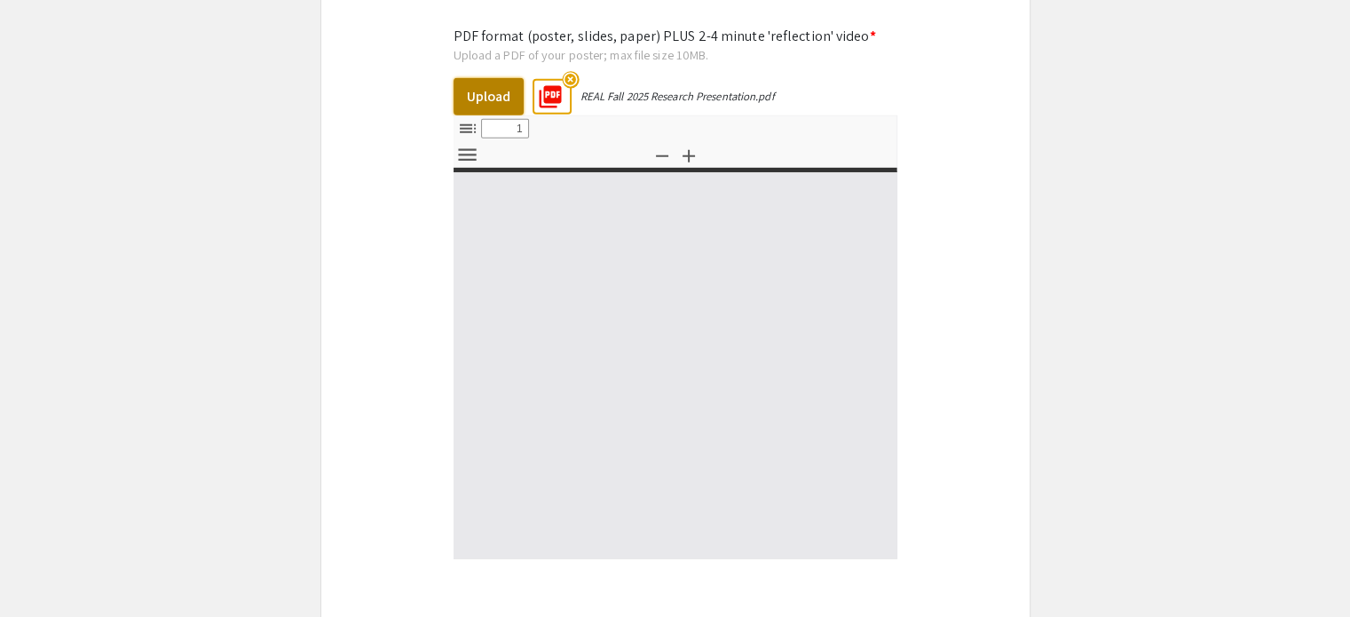
type input "0"
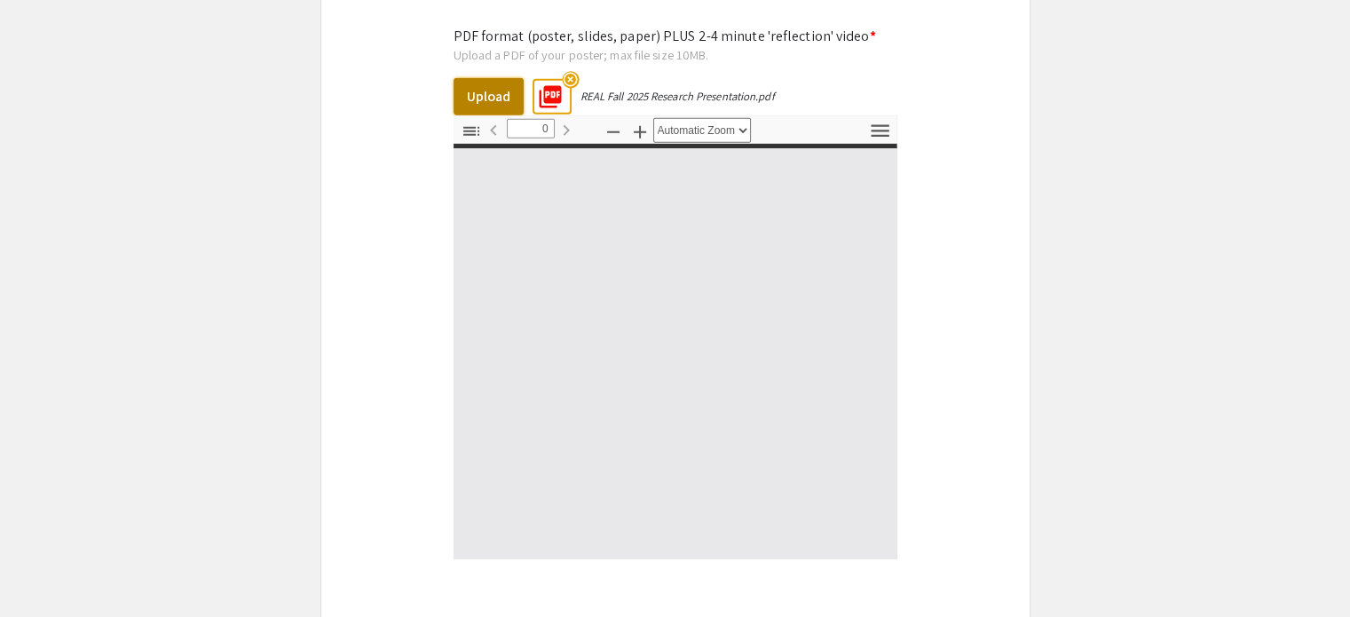
select select "custom"
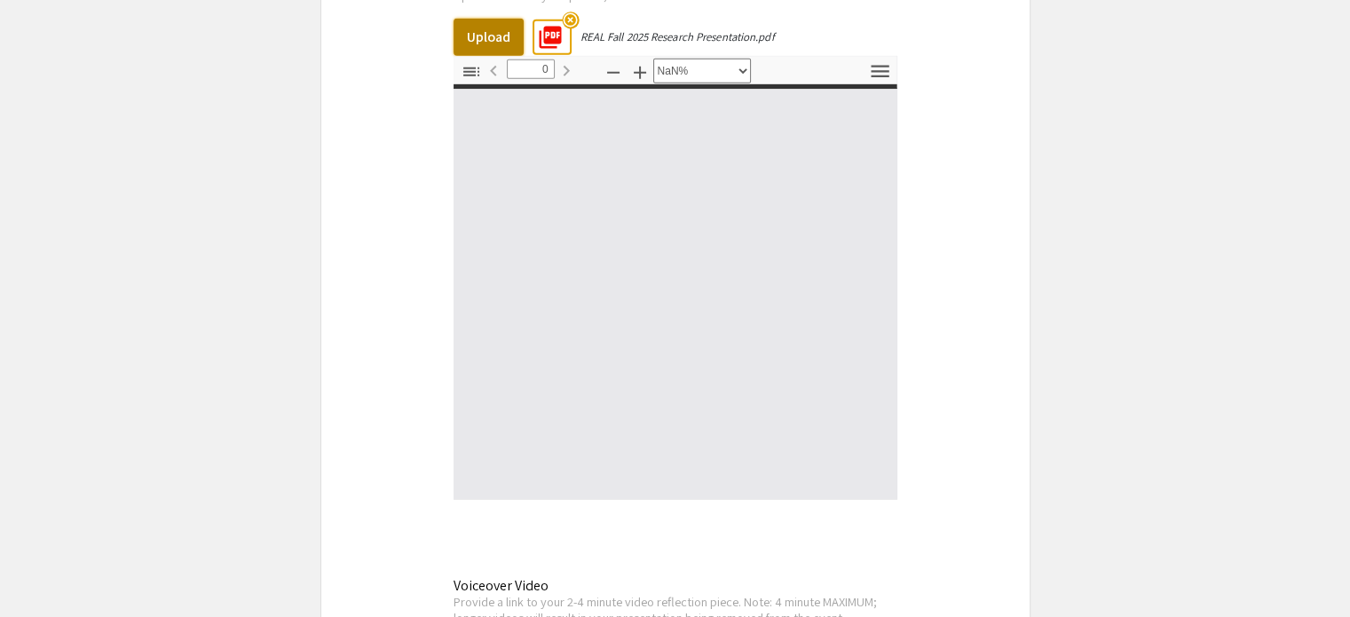
type input "1"
select select "auto"
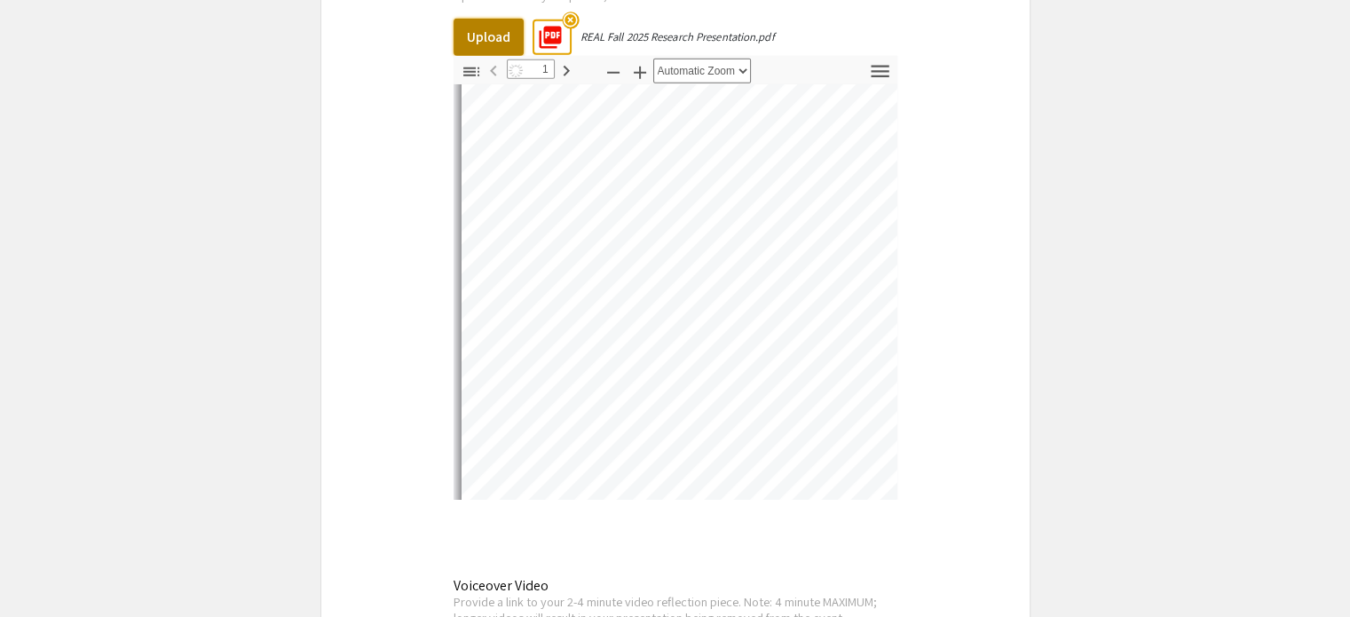
type input "1"
select select "auto"
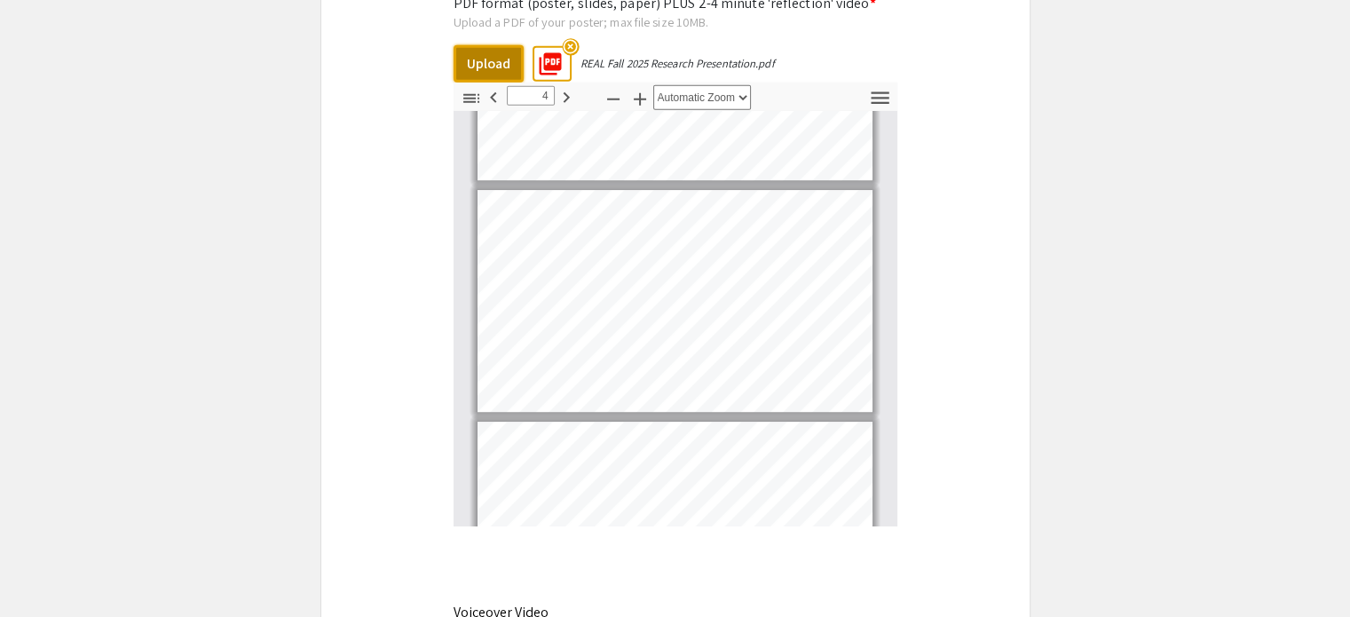
scroll to position [316, 0]
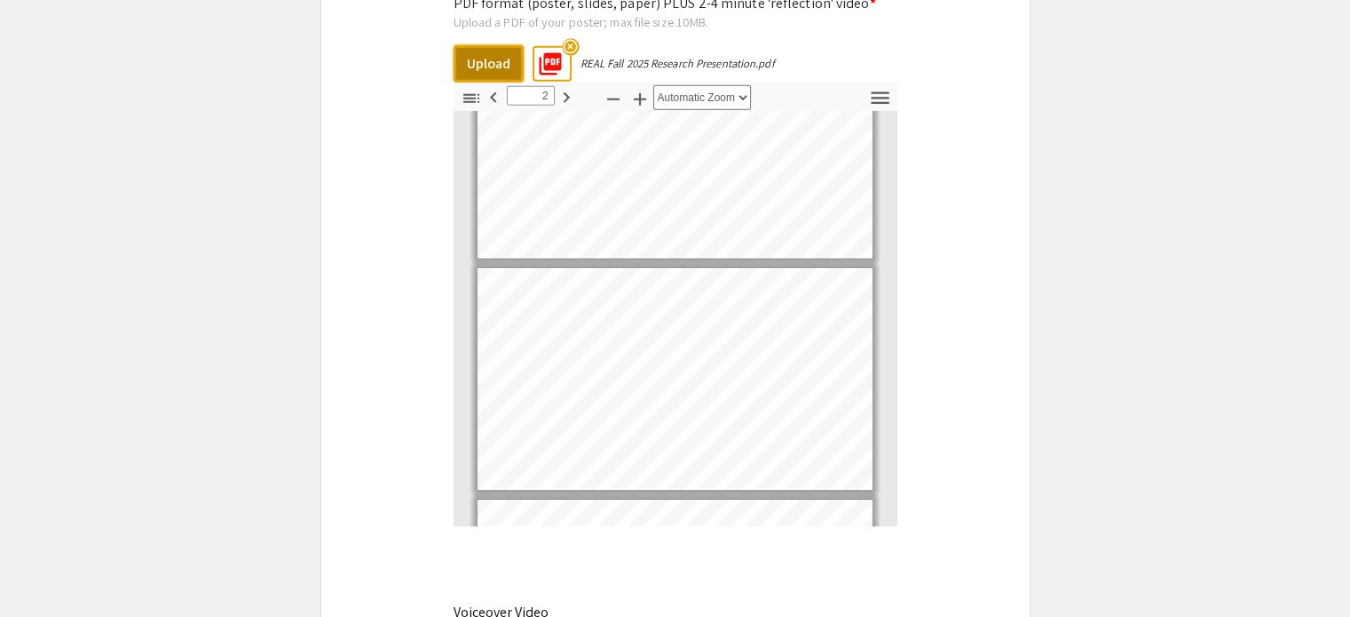
type input "1"
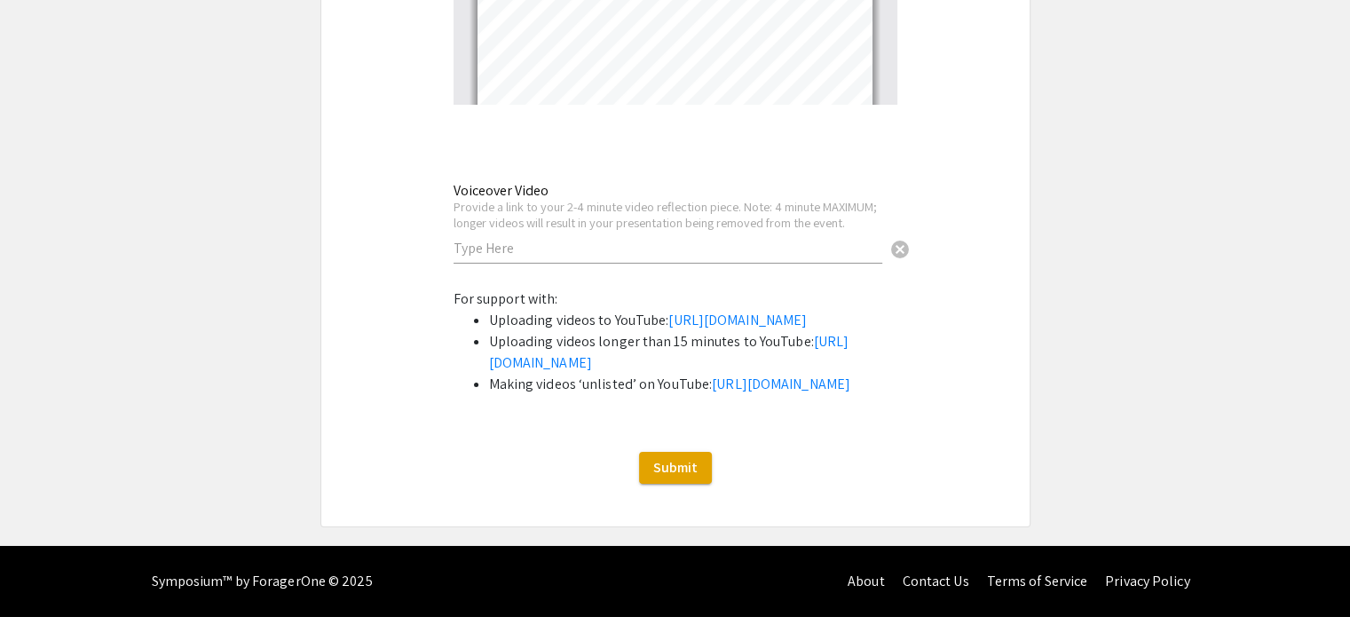
scroll to position [6057, 0]
click at [493, 239] on input "text" at bounding box center [668, 248] width 429 height 19
paste input "https://youtu.be/X-DQJQHD5Hc"
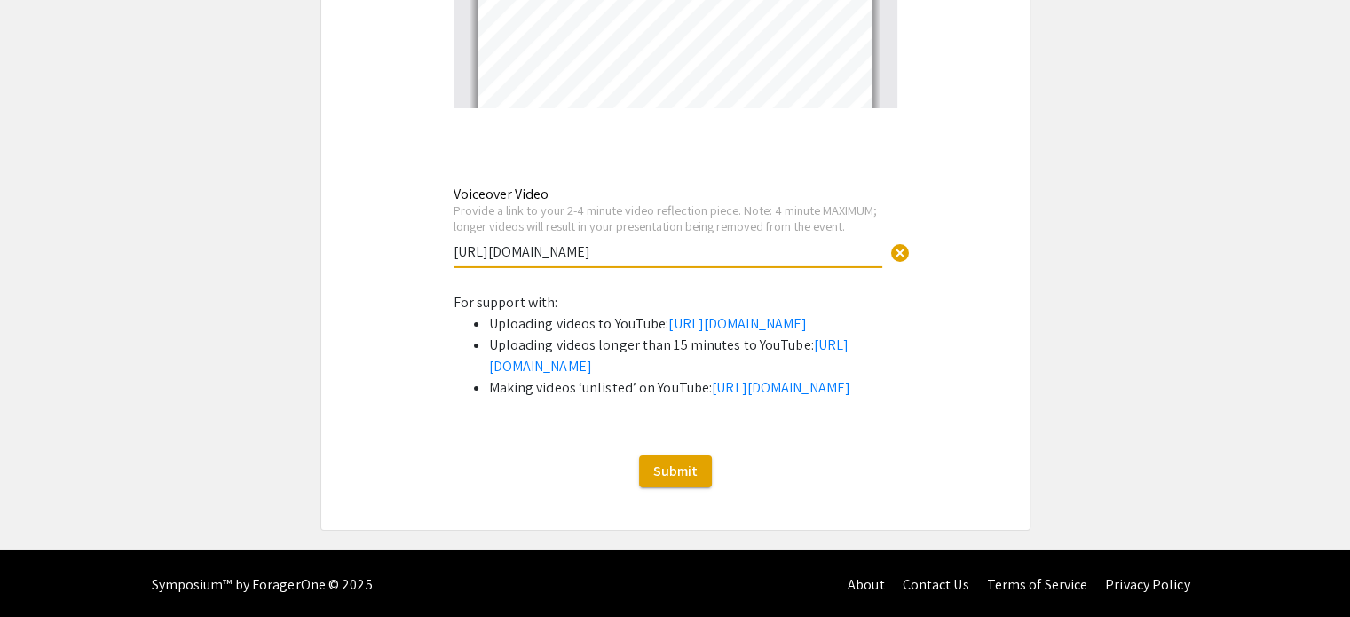
scroll to position [6058, 0]
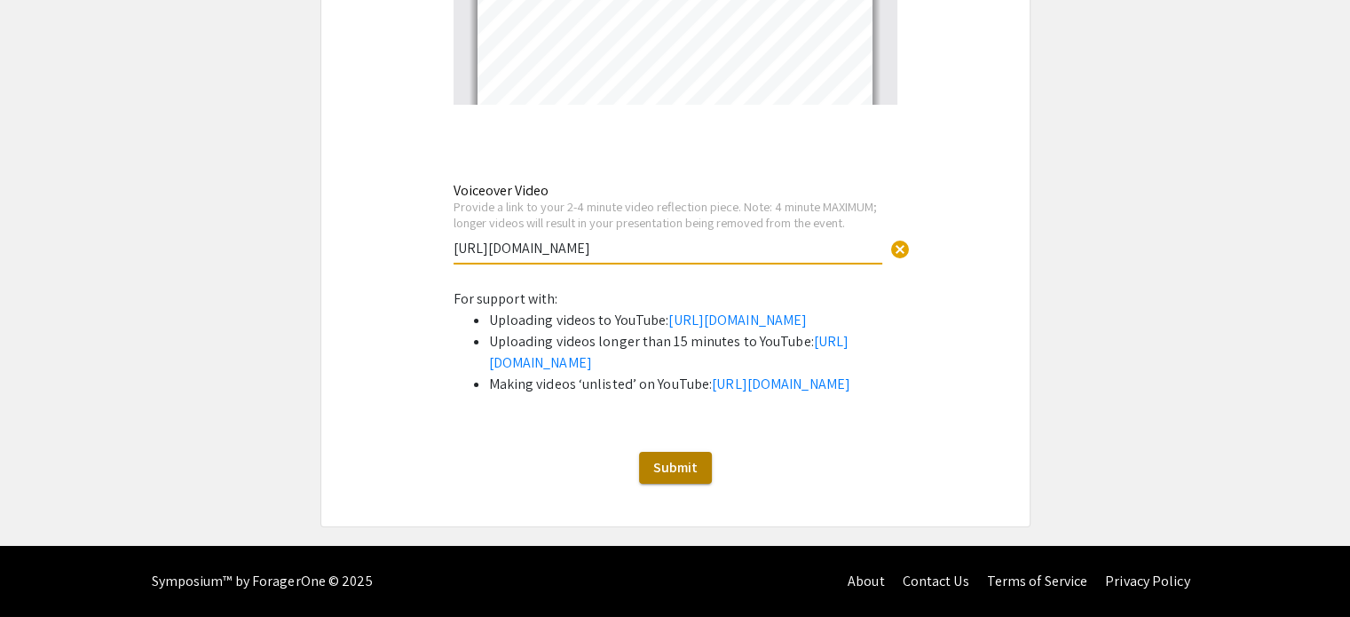
type input "https://youtu.be/X-DQJQHD5Hc"
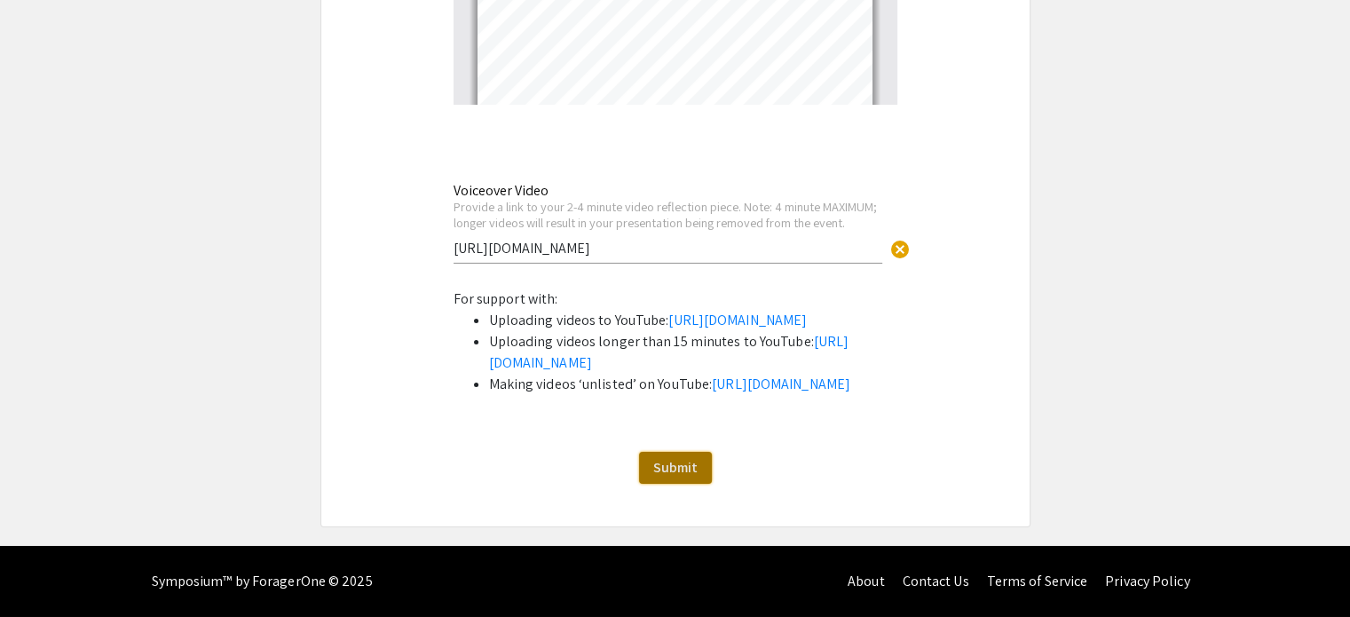
click at [664, 471] on span "Submit" at bounding box center [675, 467] width 44 height 19
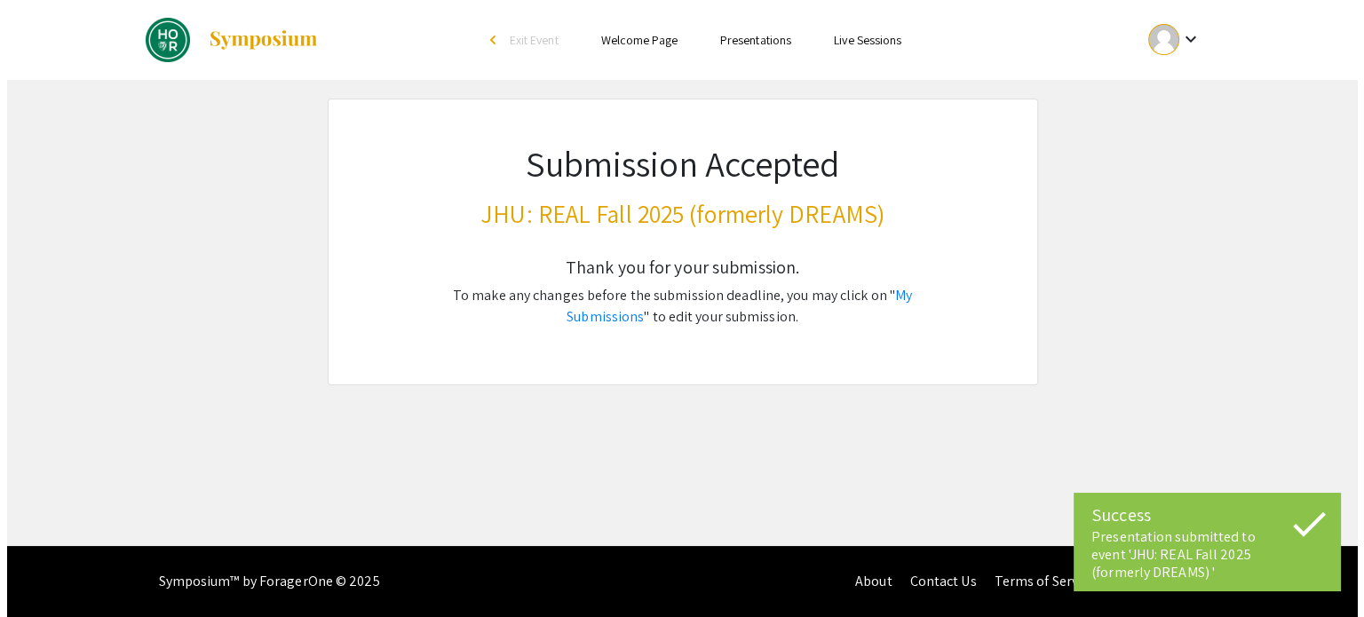
scroll to position [0, 0]
